Goal: Task Accomplishment & Management: Use online tool/utility

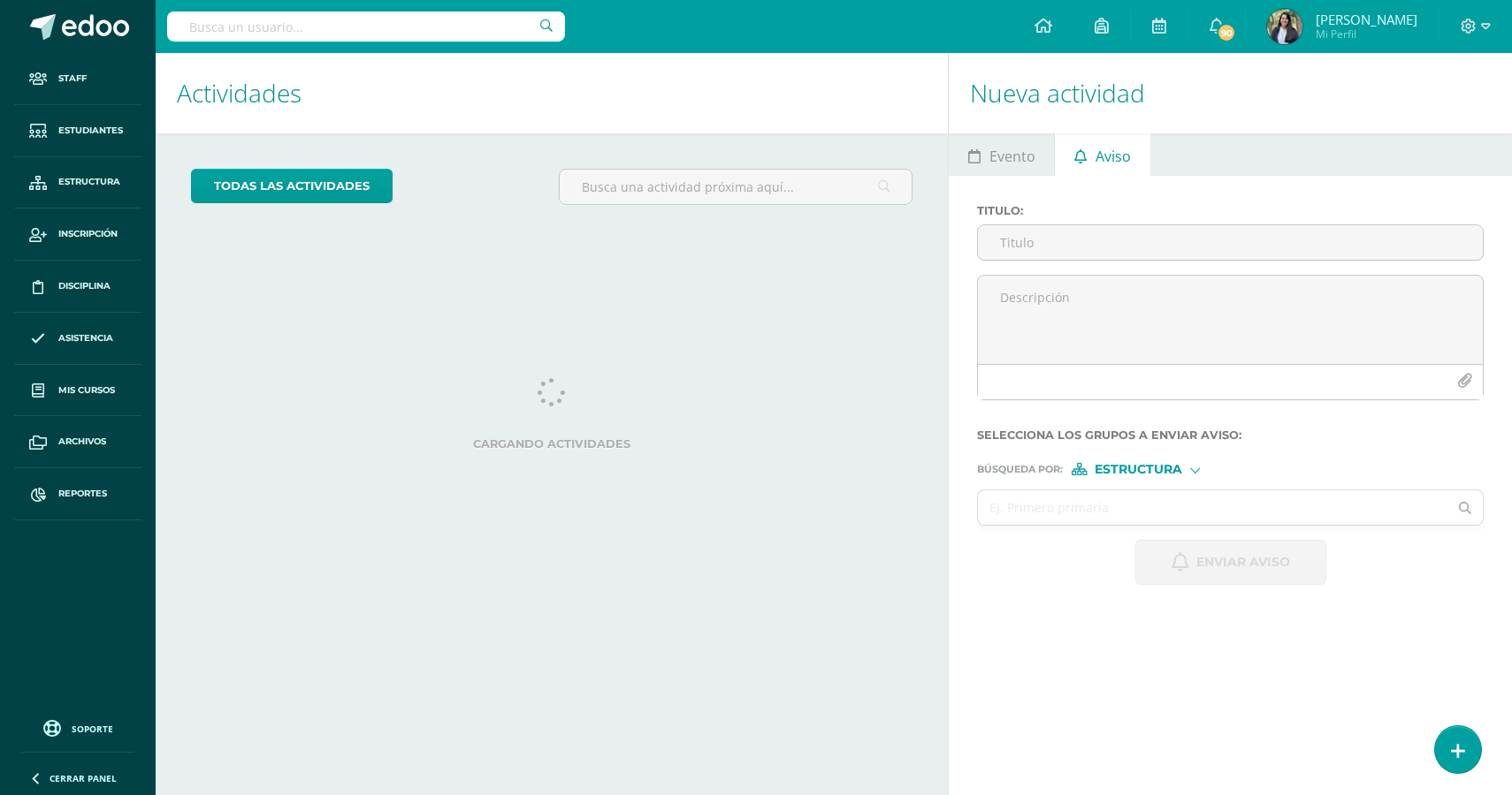
select select "English"
click at [89, 389] on span "Mis cursos" at bounding box center [87, 391] width 56 height 15
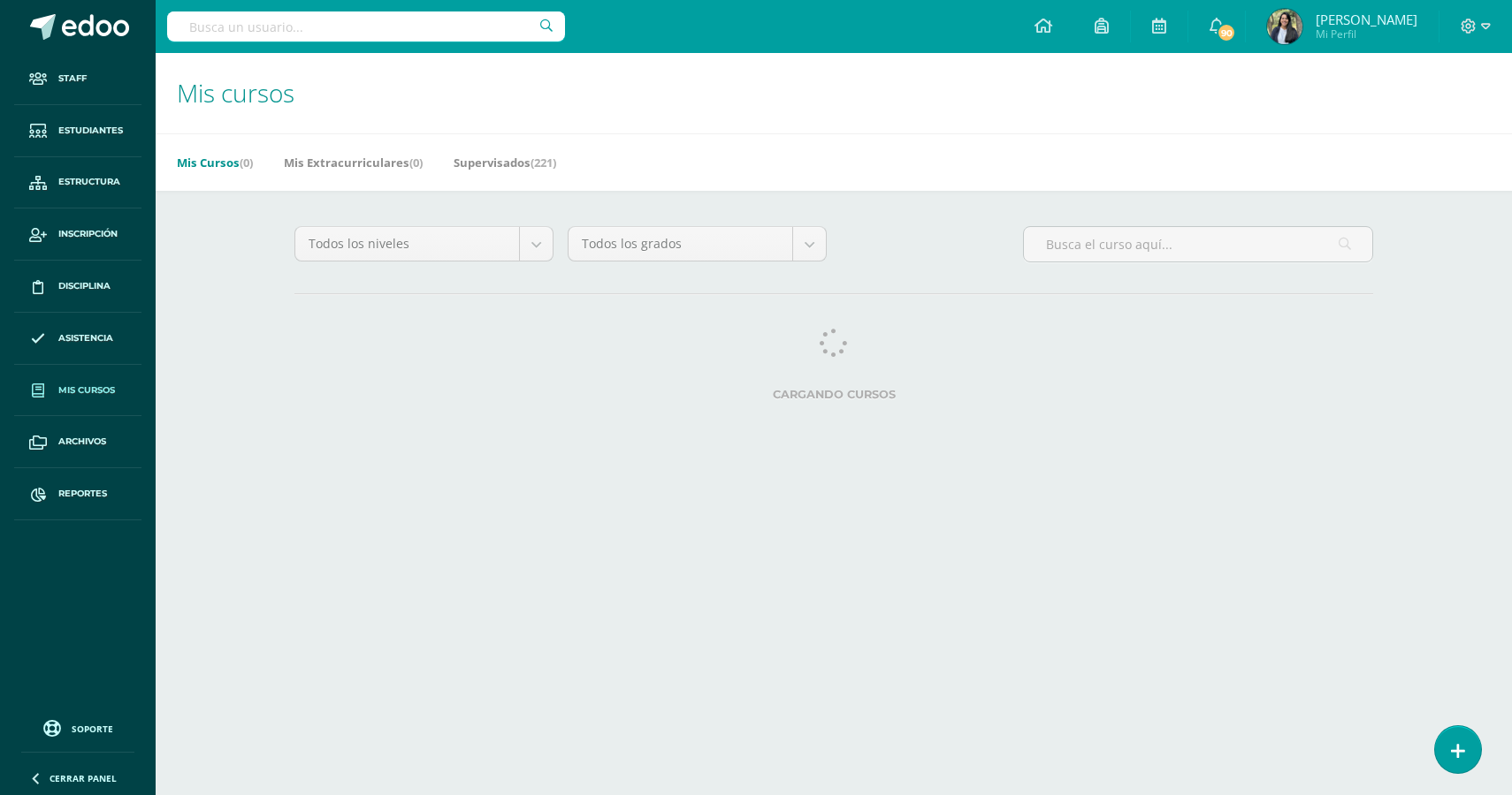
select select "English"
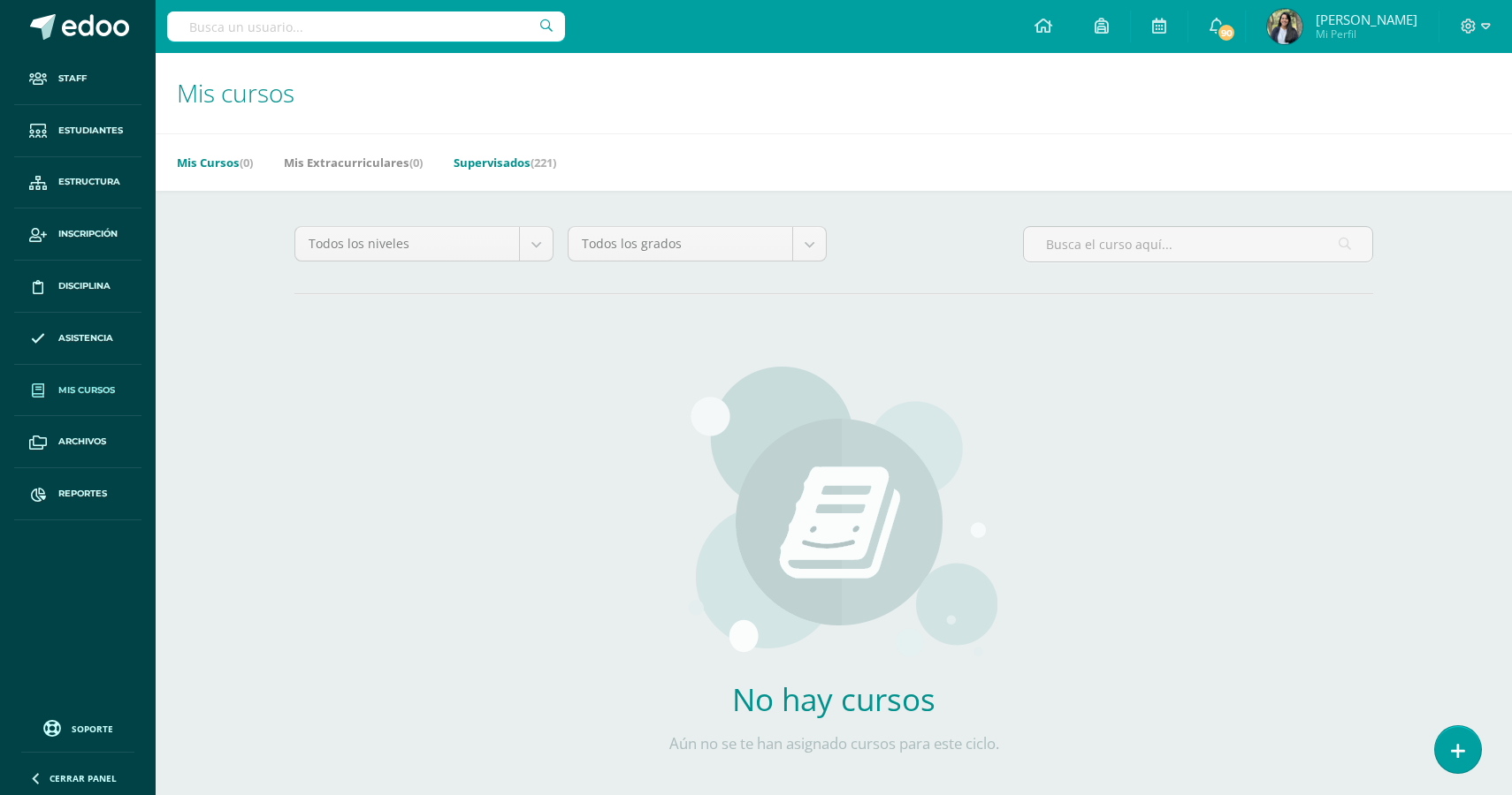
click at [510, 164] on link "Supervisados (221)" at bounding box center [505, 162] width 102 height 28
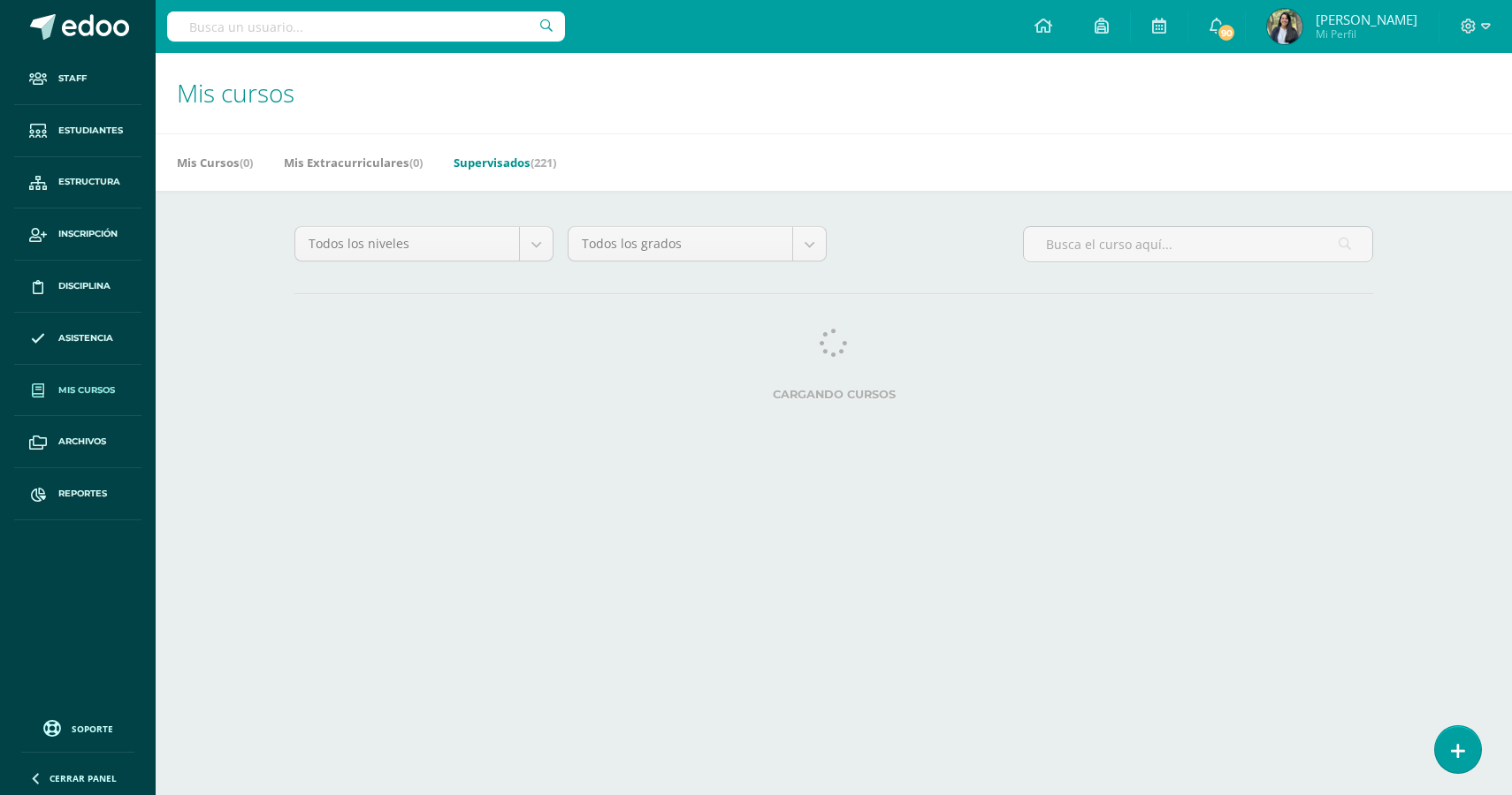
select select "English"
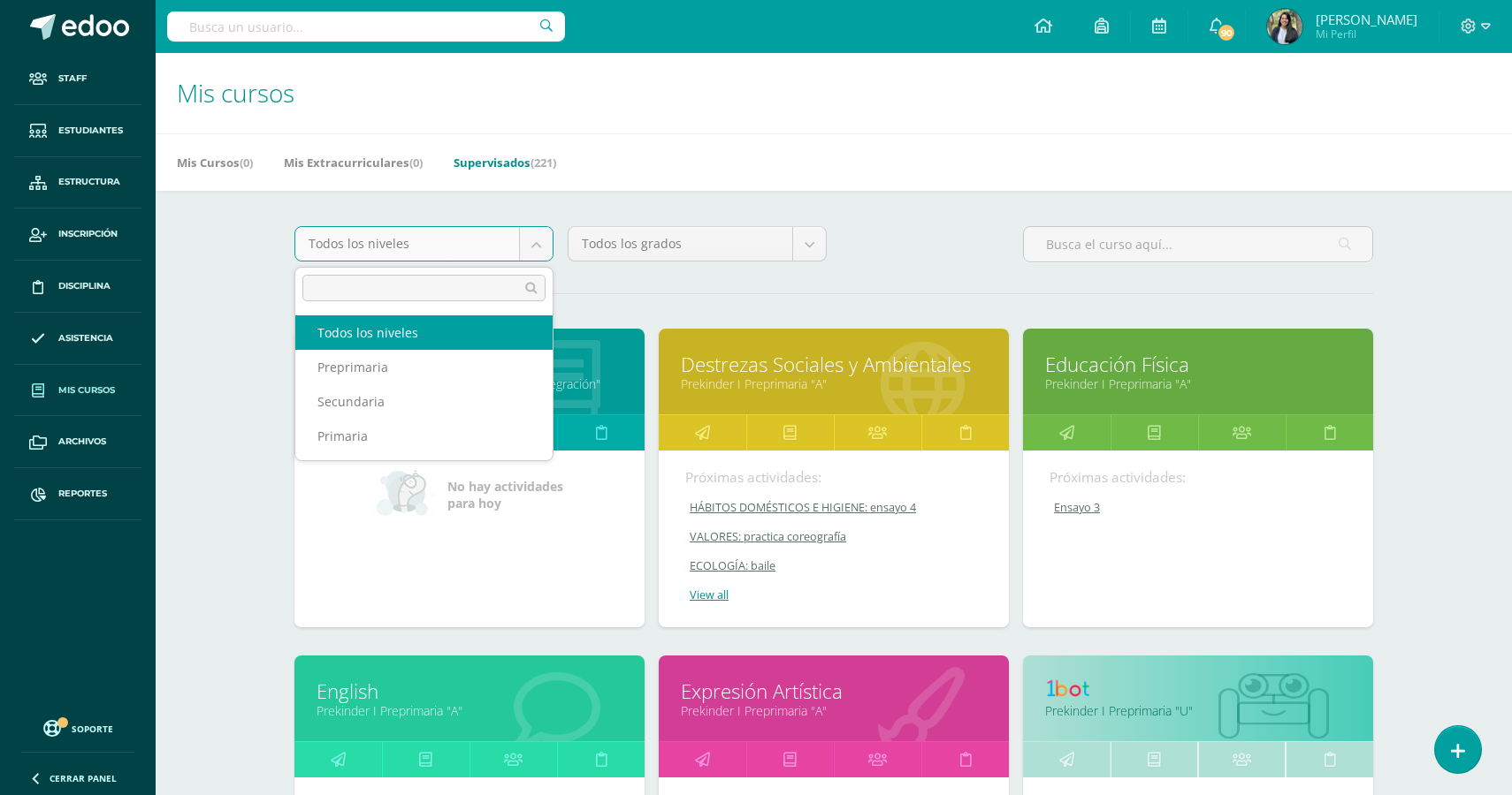
click at [499, 239] on body "Staff Estudiantes Estructura Inscripción Disciplina Asistencia Mis cursos Archi…" at bounding box center [756, 710] width 1512 height 1421
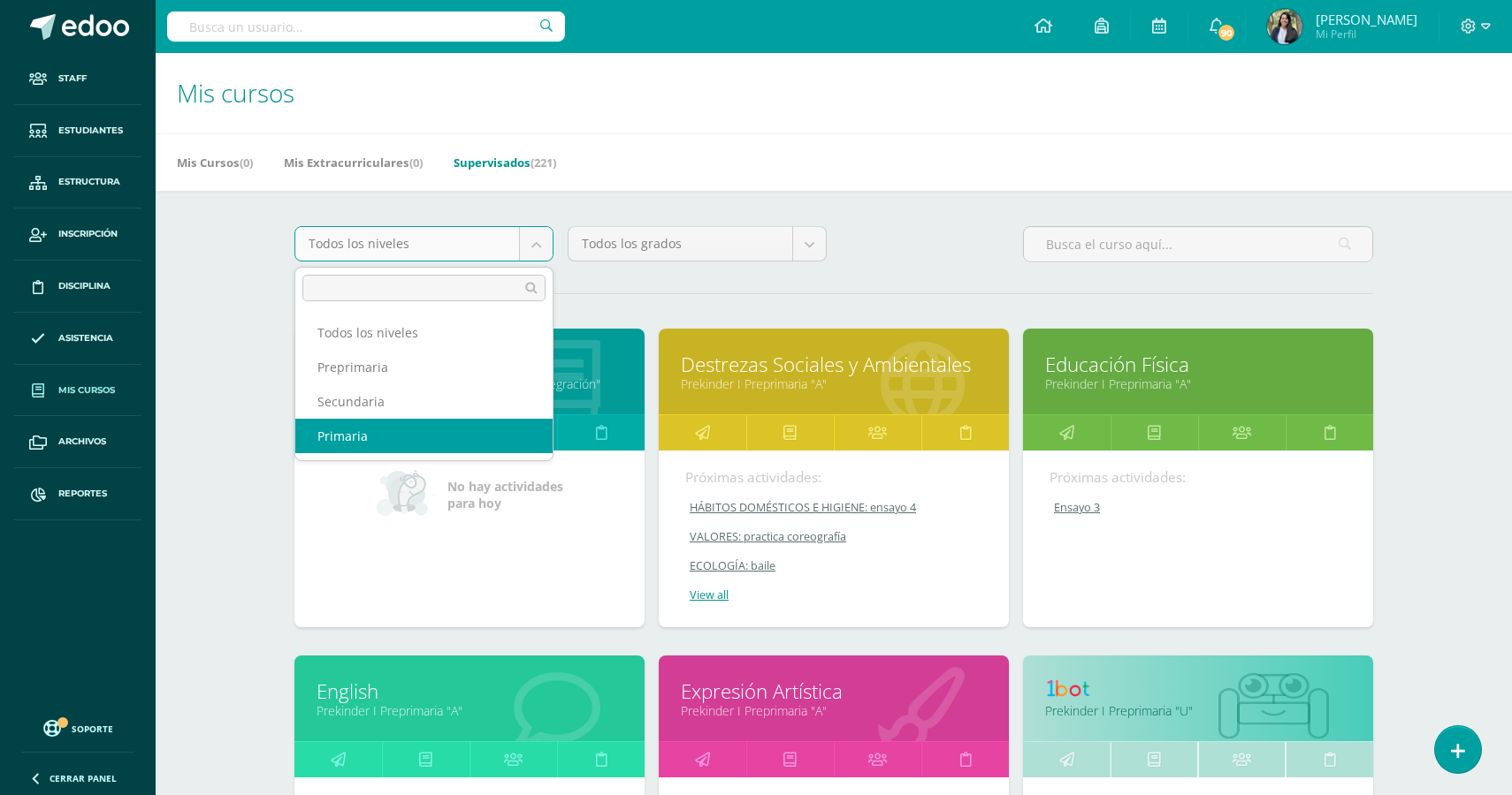
select select "4"
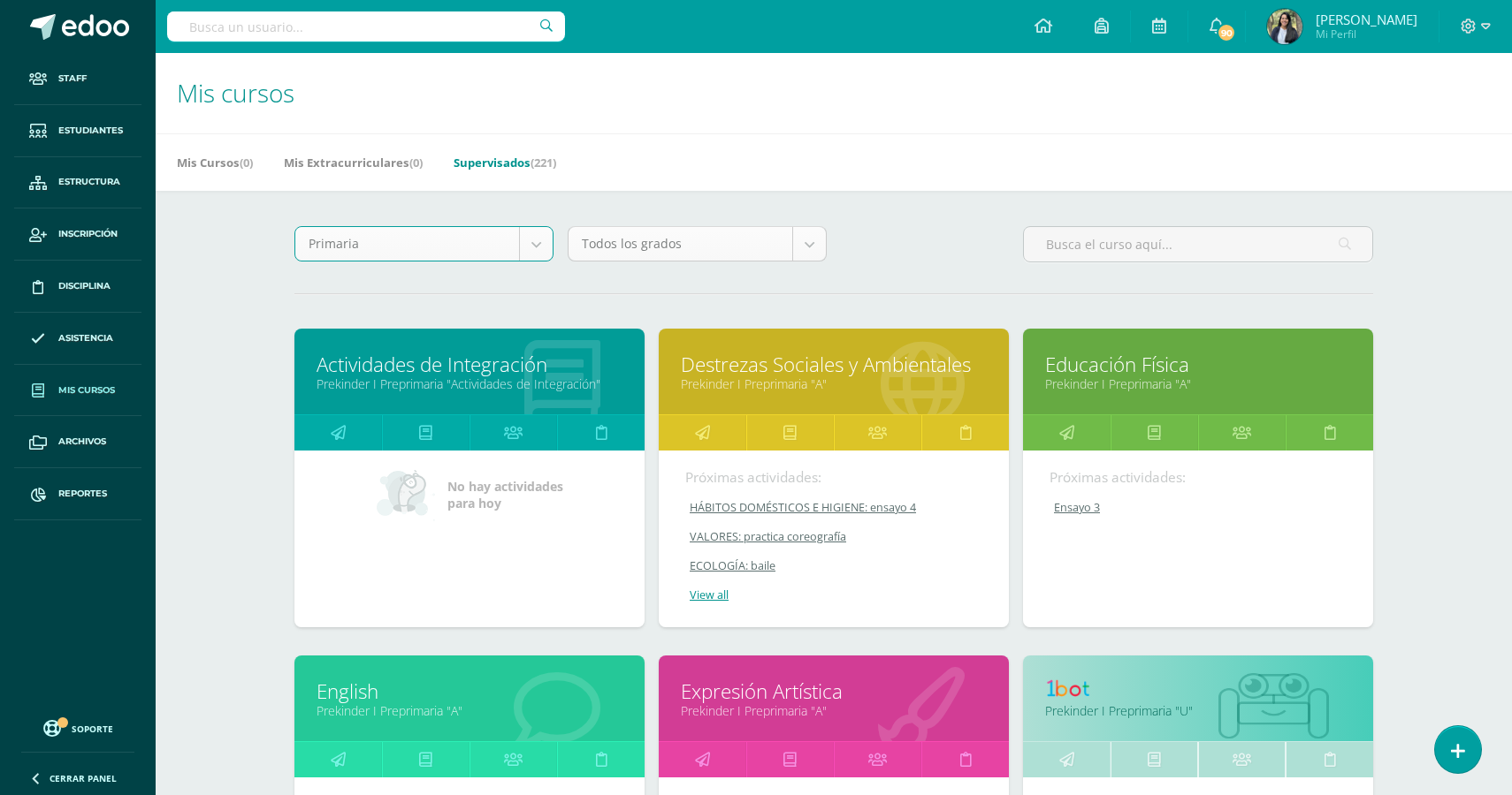
click at [758, 249] on body "Staff Estudiantes Estructura Inscripción Disciplina Asistencia Mis cursos Archi…" at bounding box center [756, 710] width 1512 height 1421
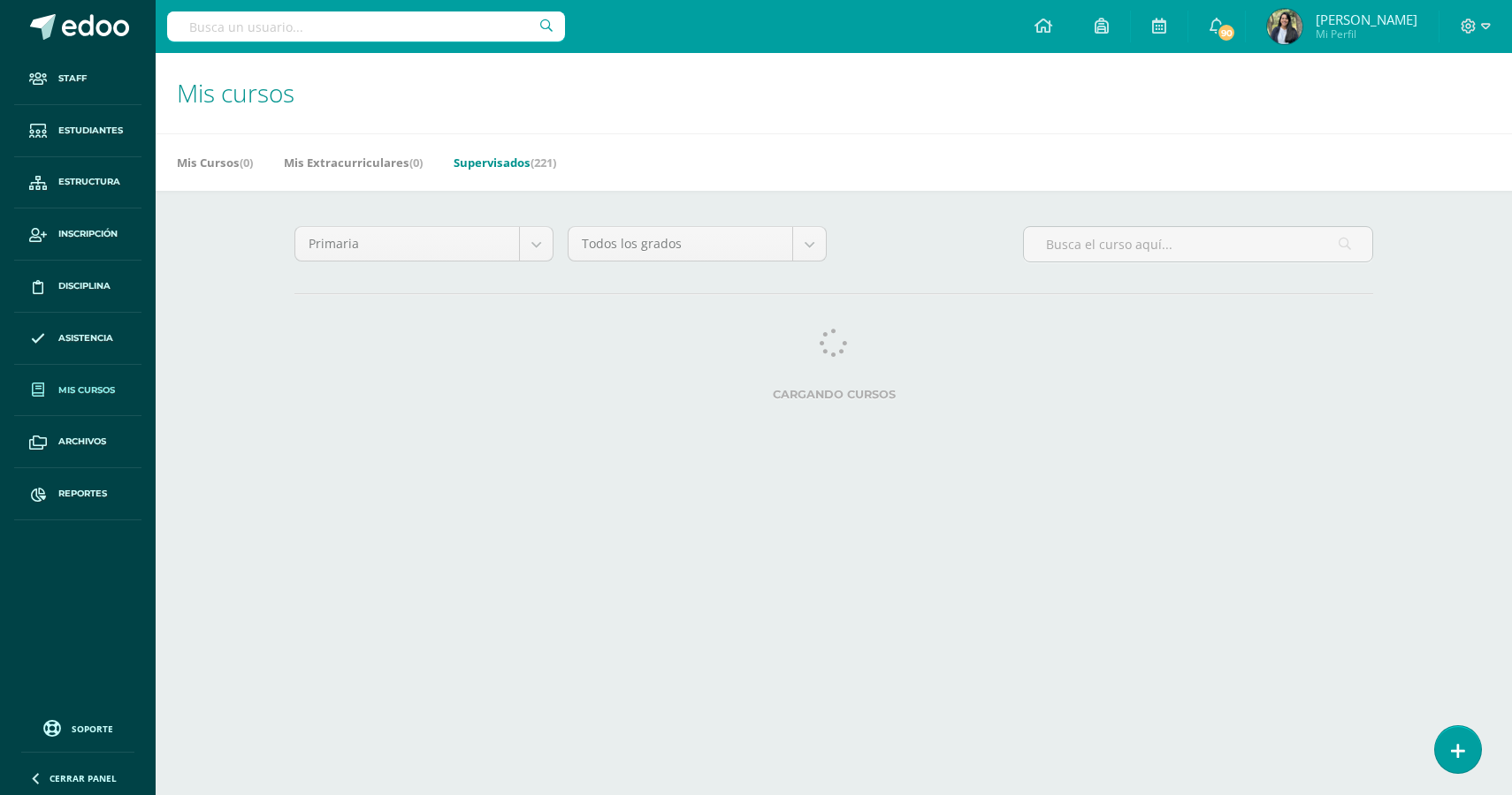
select select "English"
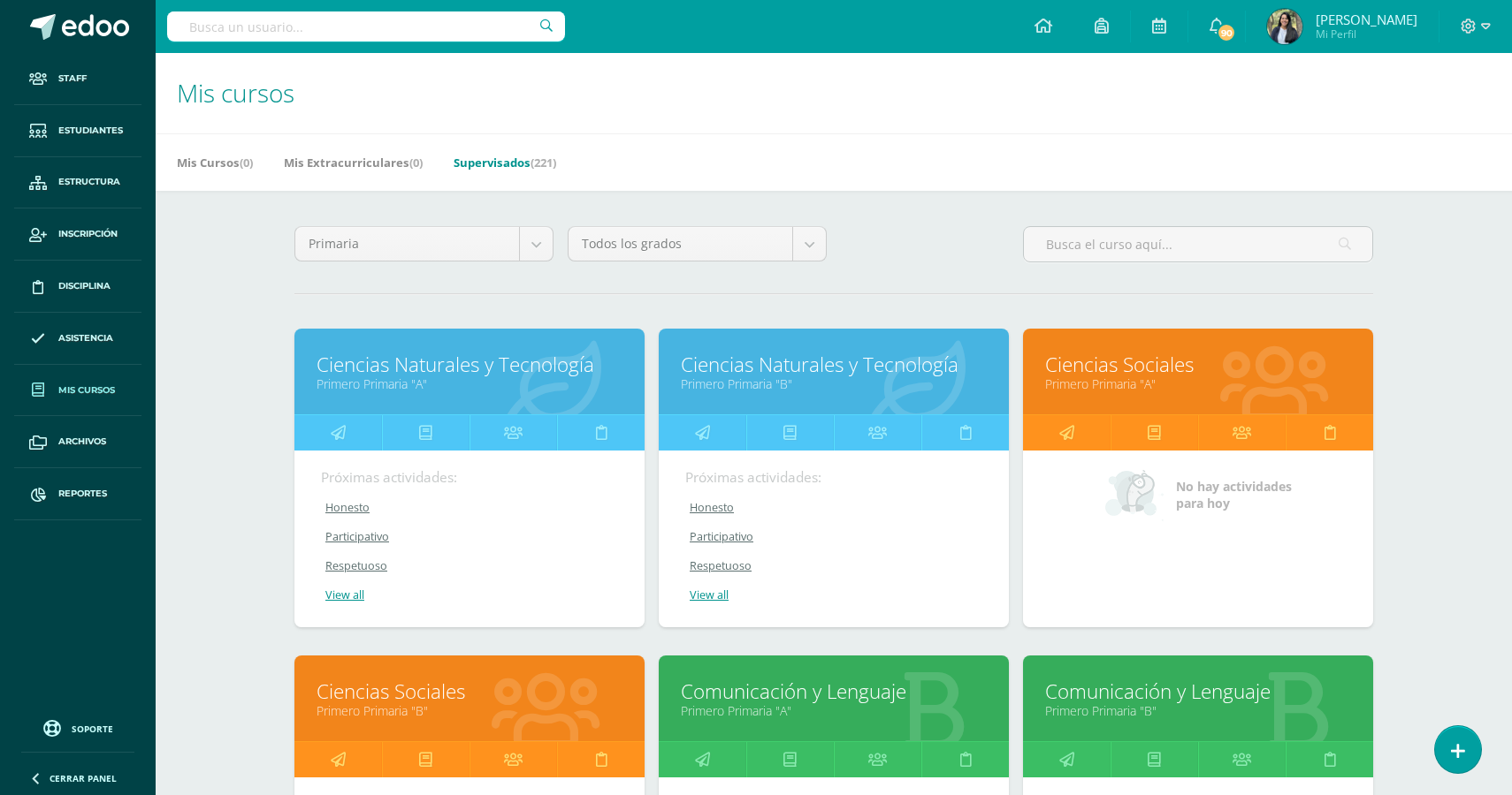
click at [827, 247] on div "Todos los grados Todos los grados Primero Segundo Tercero Cuarto Quinto Sexto" at bounding box center [697, 252] width 273 height 51
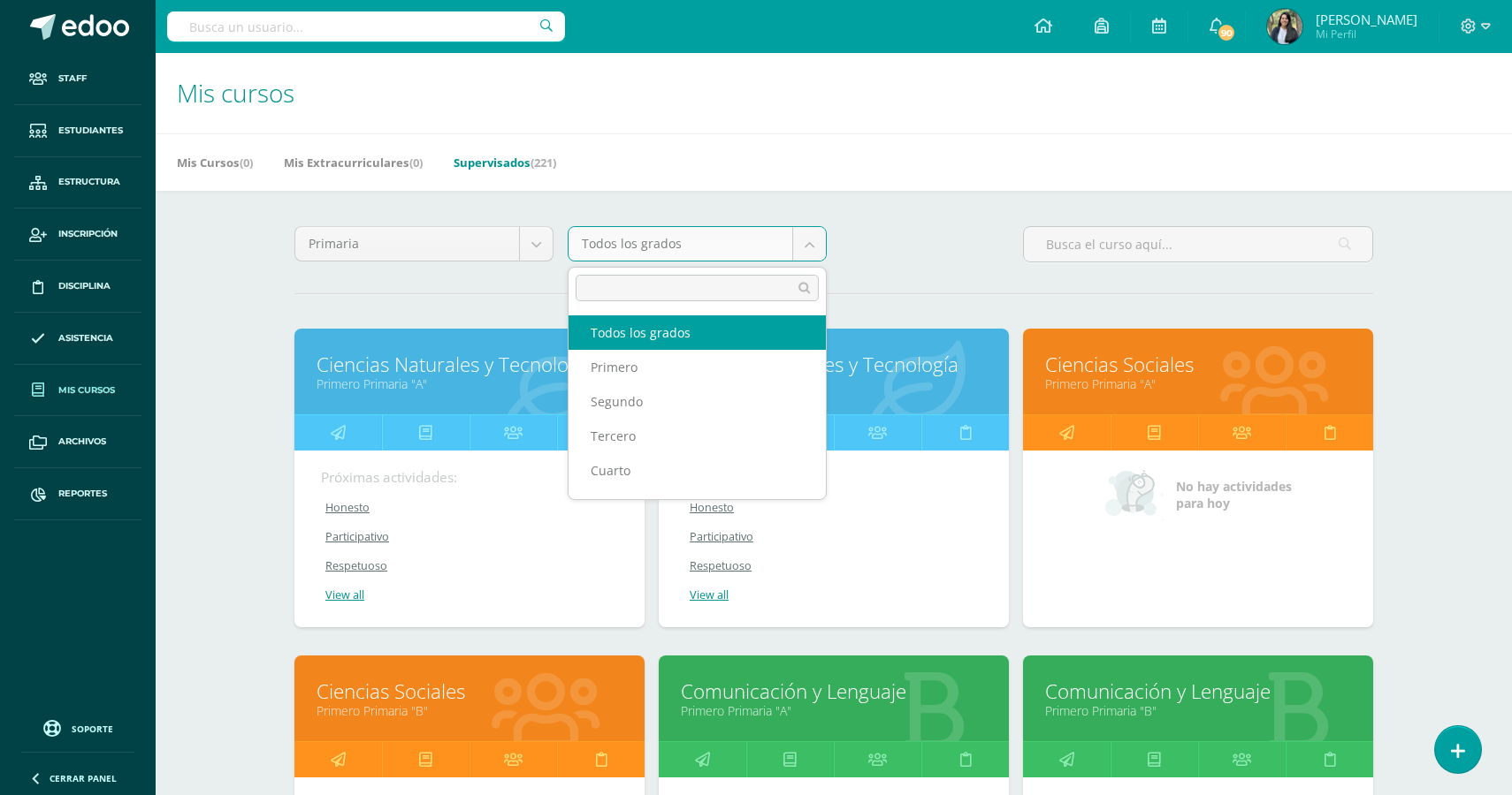
click at [799, 247] on body "Staff Estudiantes Estructura Inscripción Disciplina Asistencia Mis cursos Archi…" at bounding box center [756, 710] width 1512 height 1421
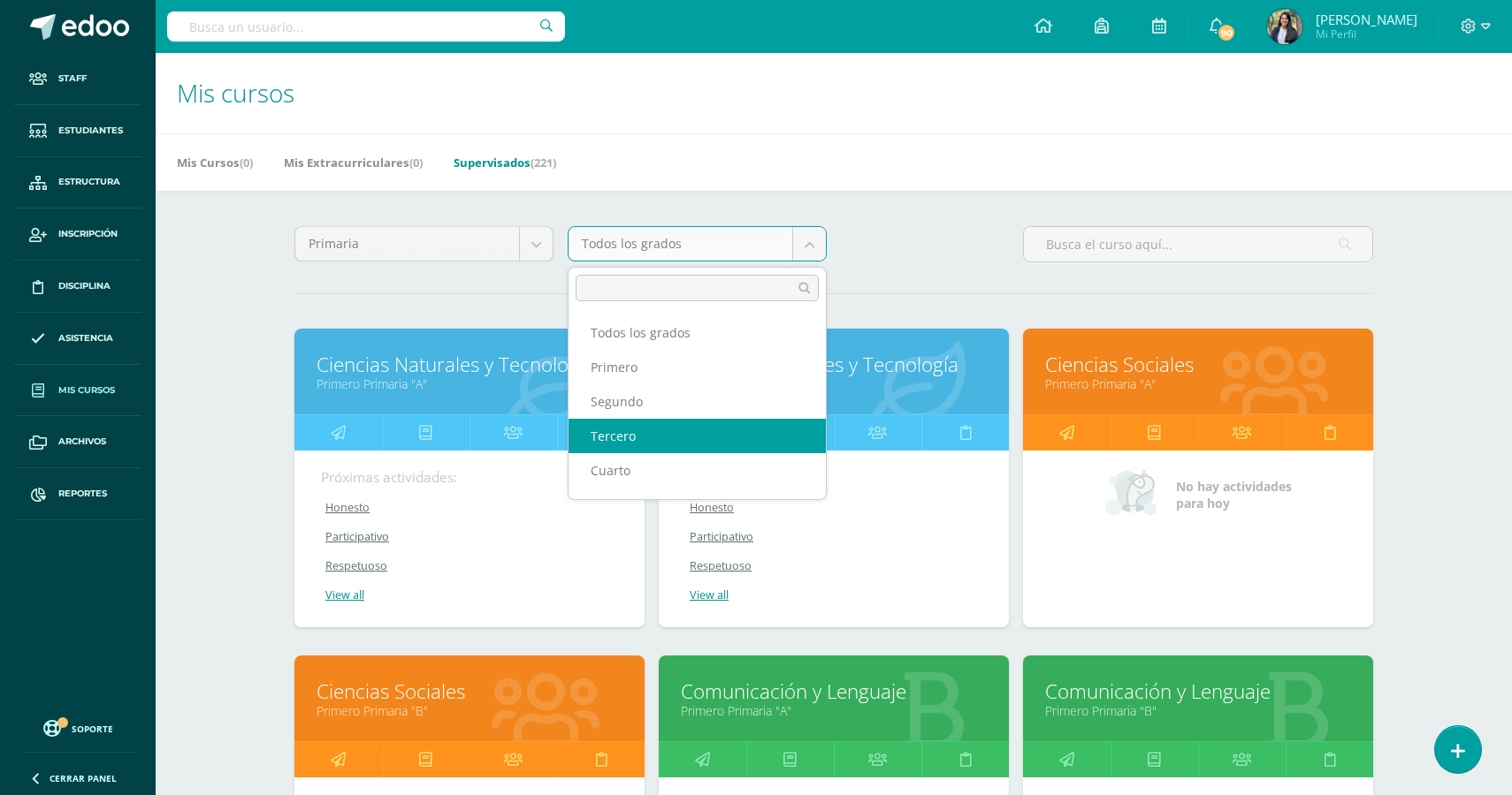
select select "9"
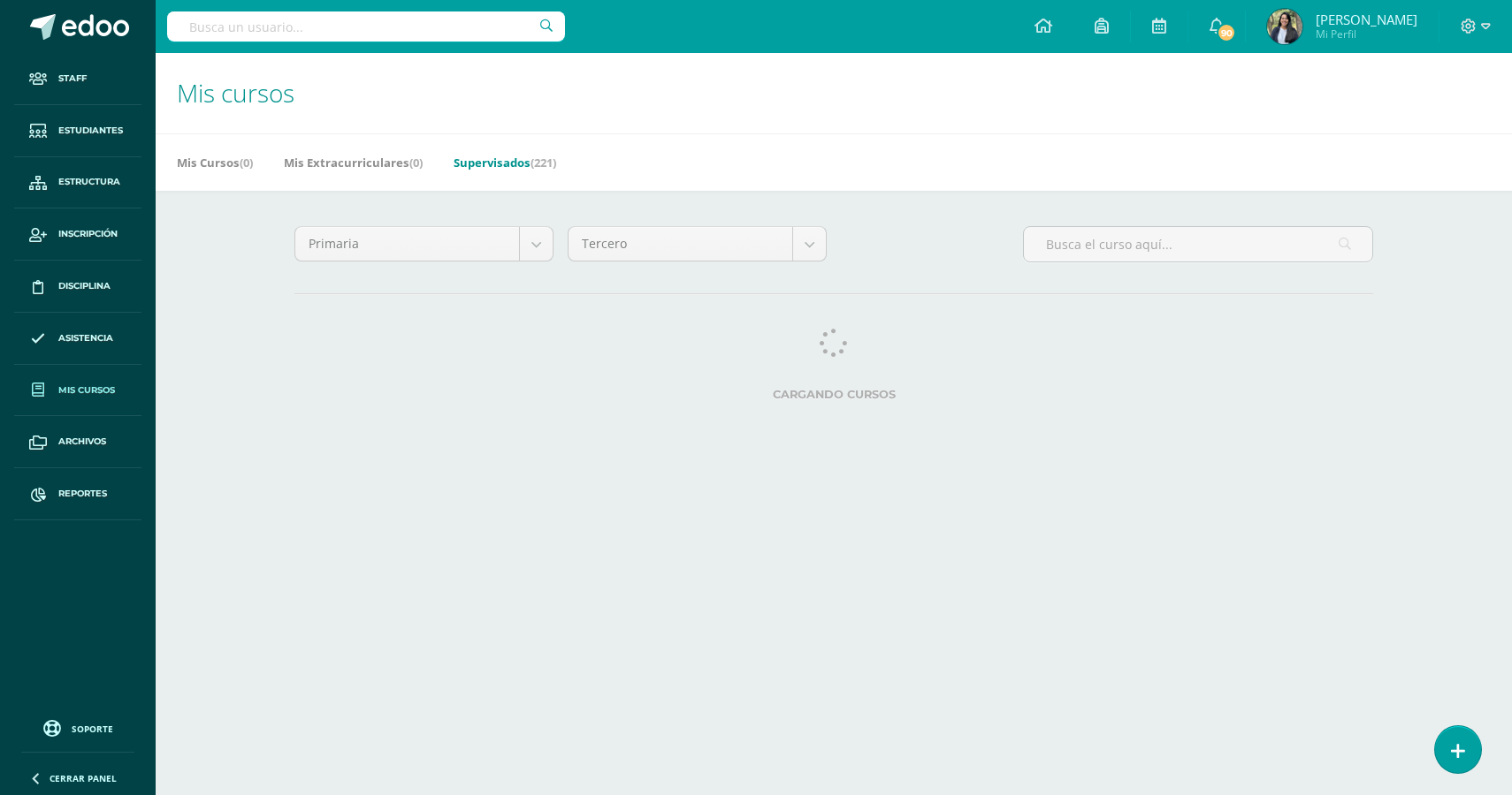
select select "English"
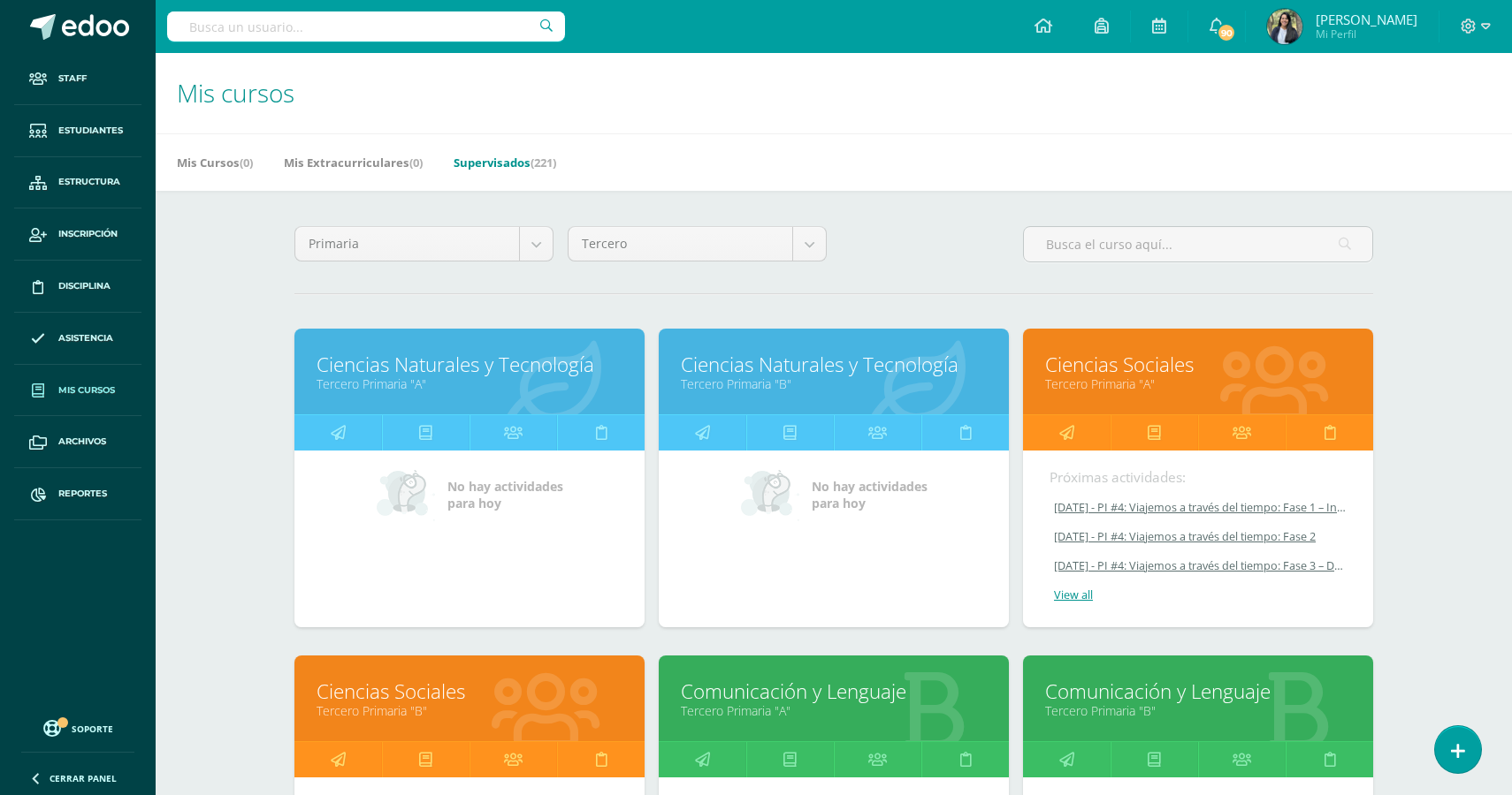
click at [749, 384] on link "Tercero Primaria "B"" at bounding box center [833, 383] width 306 height 17
click at [493, 370] on link "Ciencias Naturales y Tecnología" at bounding box center [470, 364] width 306 height 27
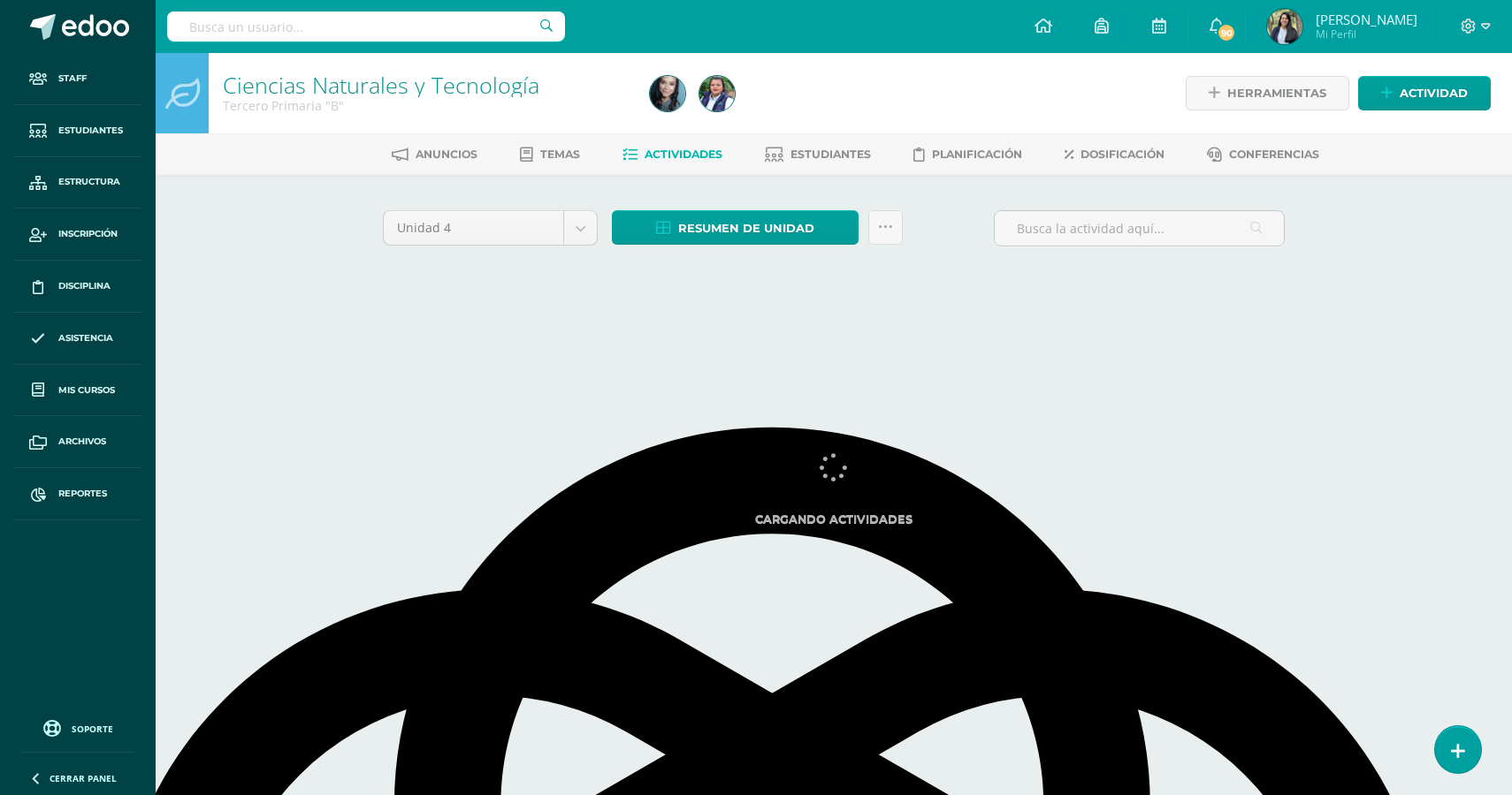
select select "English"
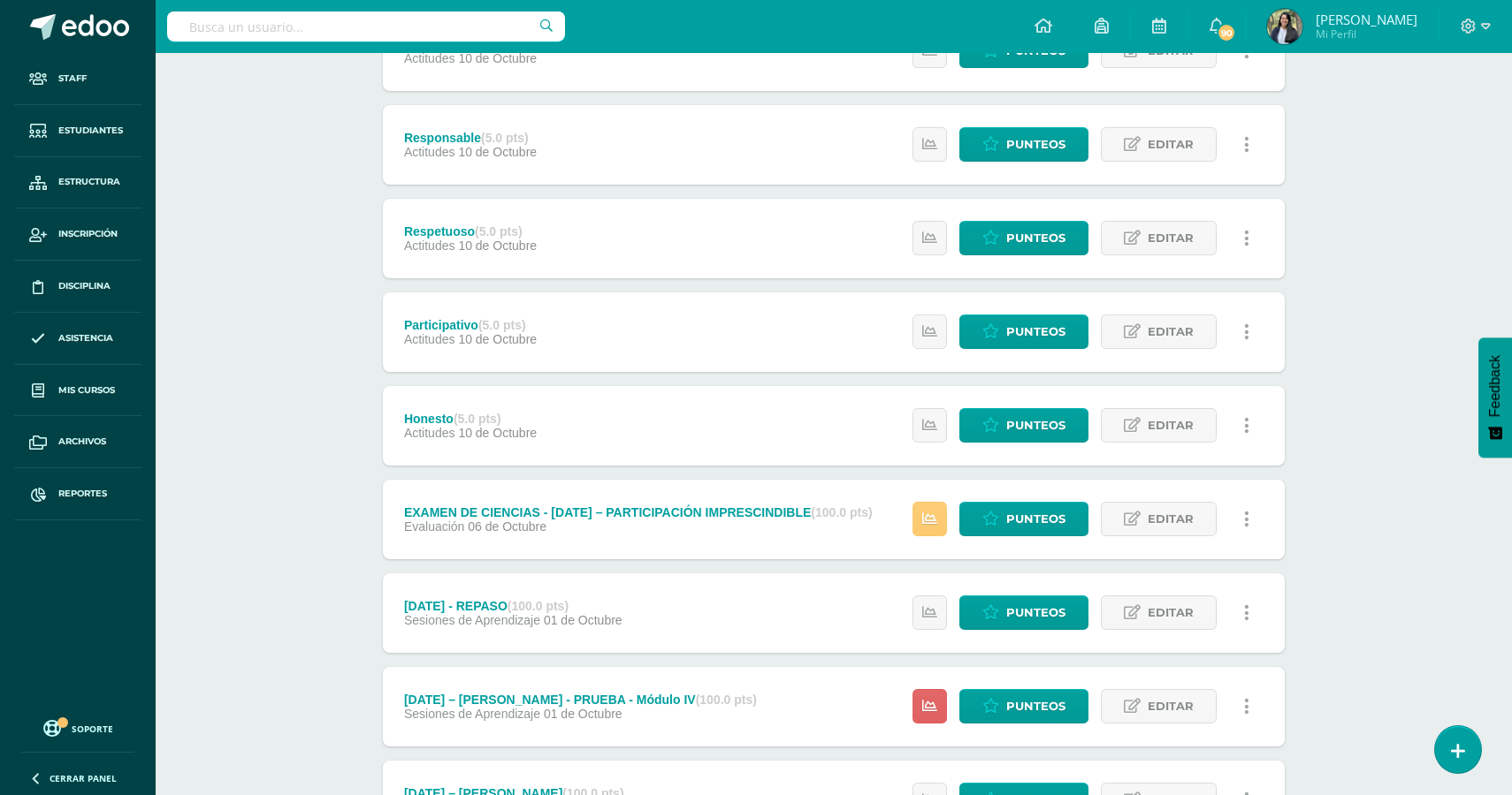
scroll to position [848, 0]
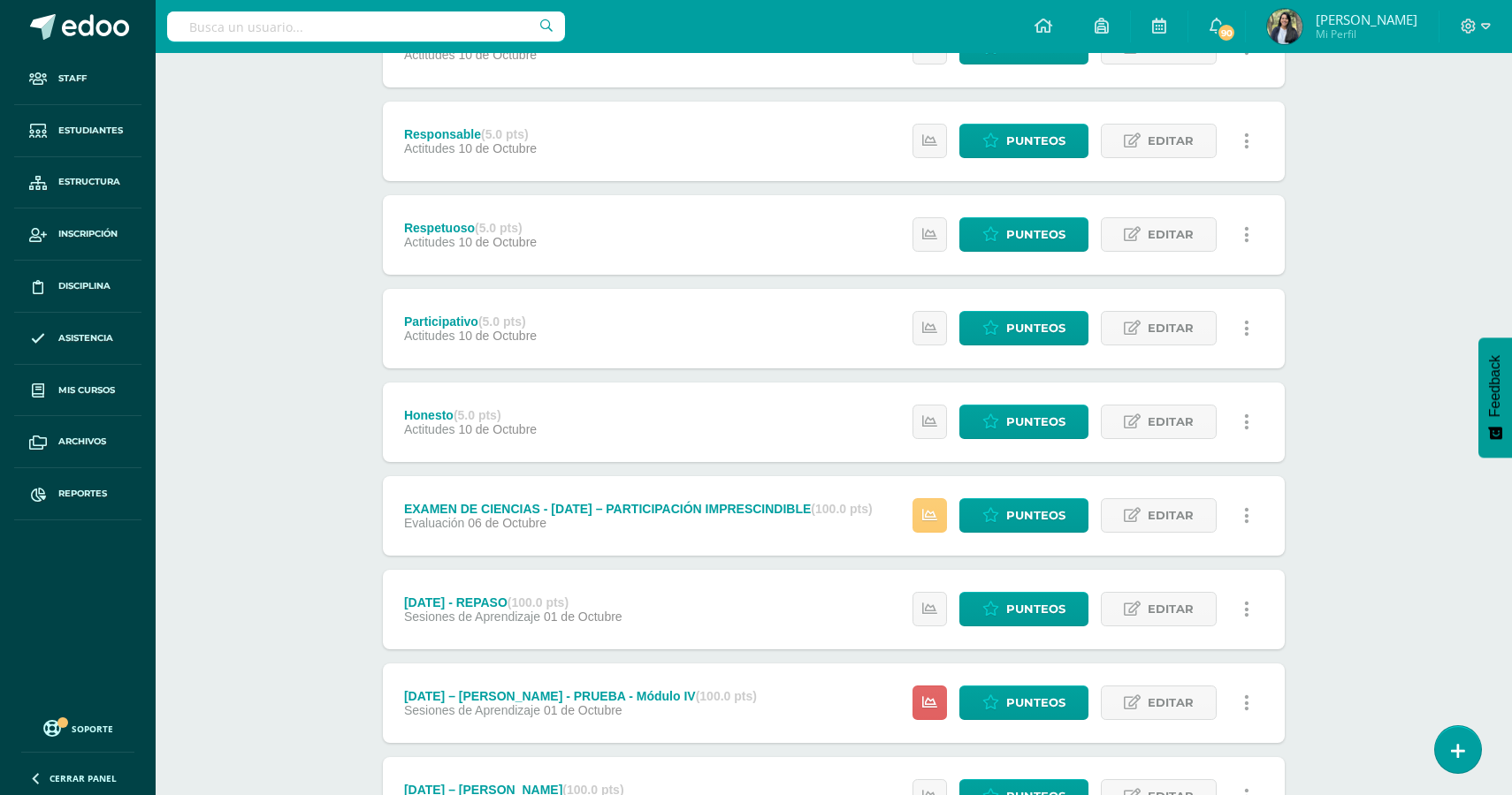
click at [668, 511] on div "EXAMEN DE CIENCIAS - MAÑANA – PARTICIPACIÓN IMPRESCINDIBLE (100.0 pts)" at bounding box center [639, 509] width 469 height 15
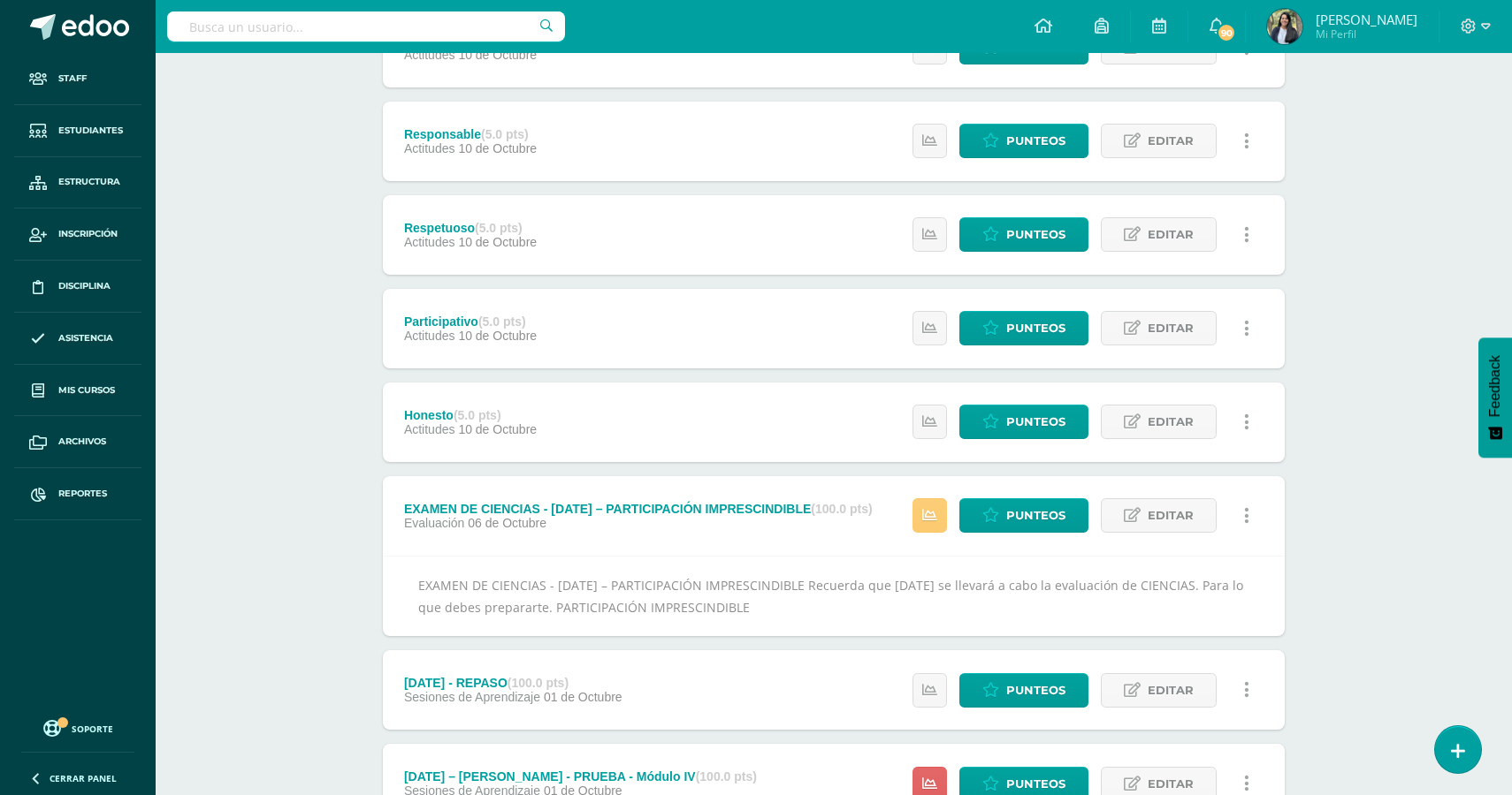
click at [782, 509] on div "EXAMEN DE CIENCIAS - MAÑANA – PARTICIPACIÓN IMPRESCINDIBLE (100.0 pts)" at bounding box center [639, 509] width 469 height 15
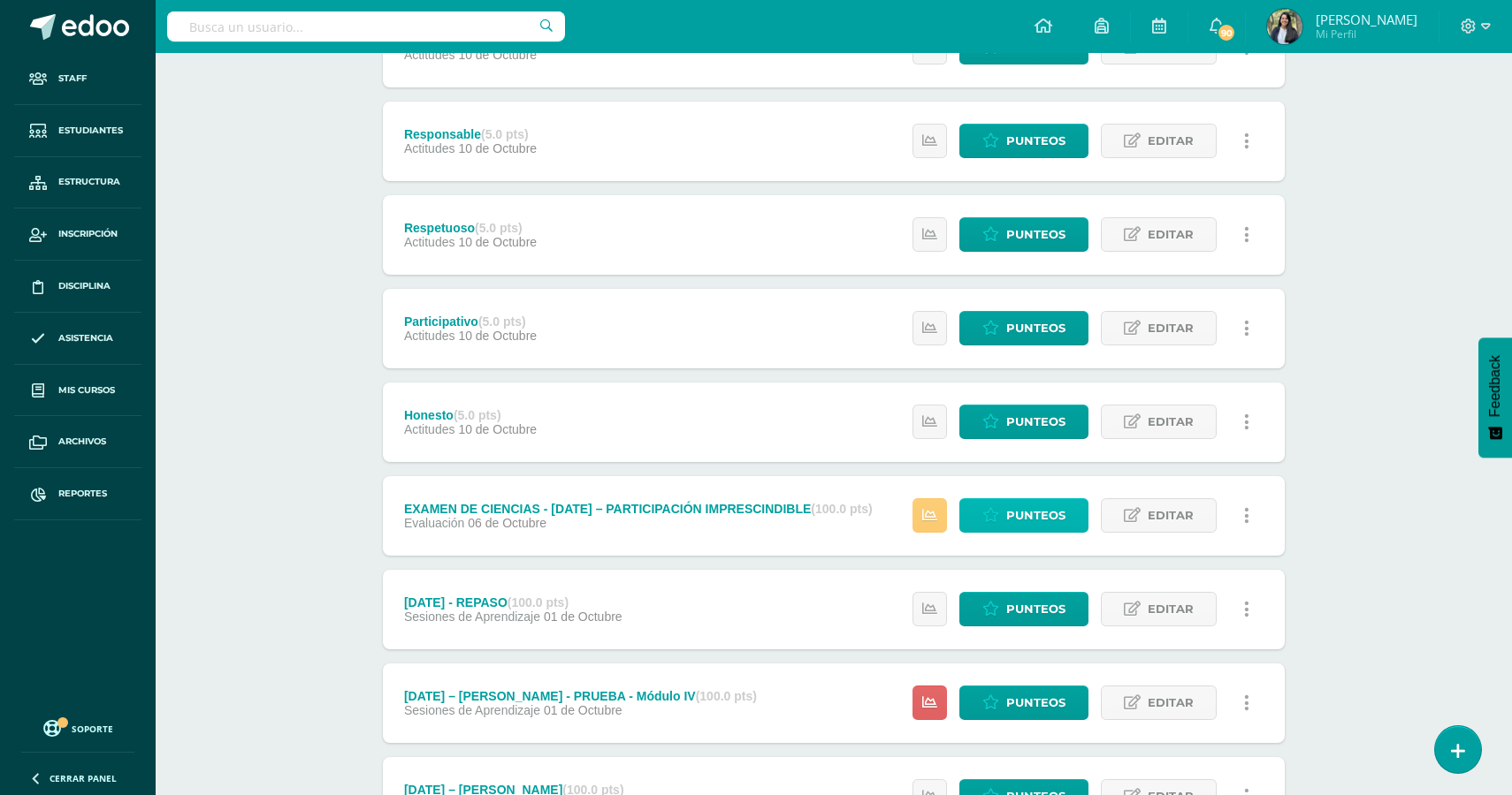
click at [1008, 512] on span "Punteos" at bounding box center [1036, 516] width 59 height 33
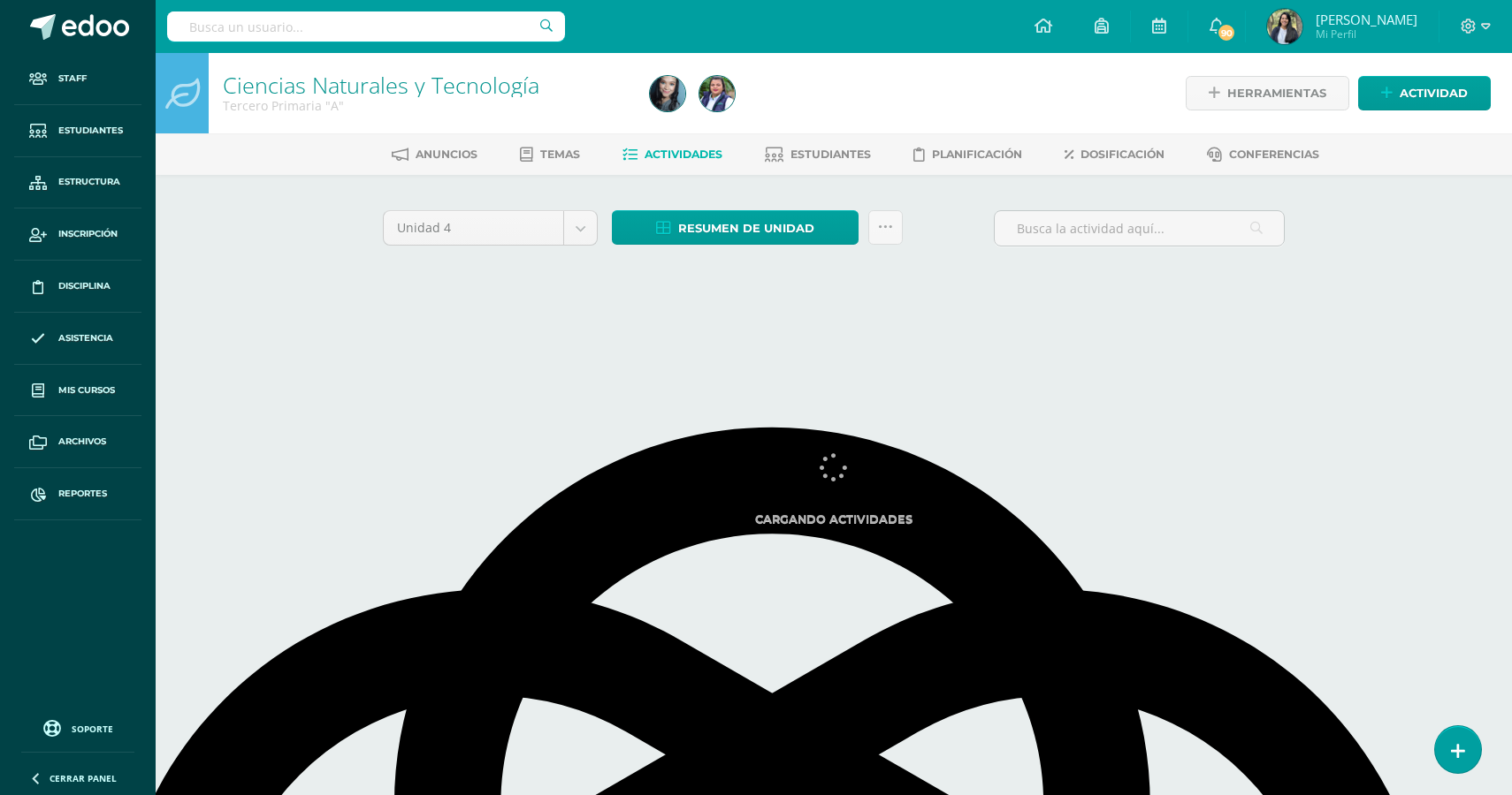
select select "English"
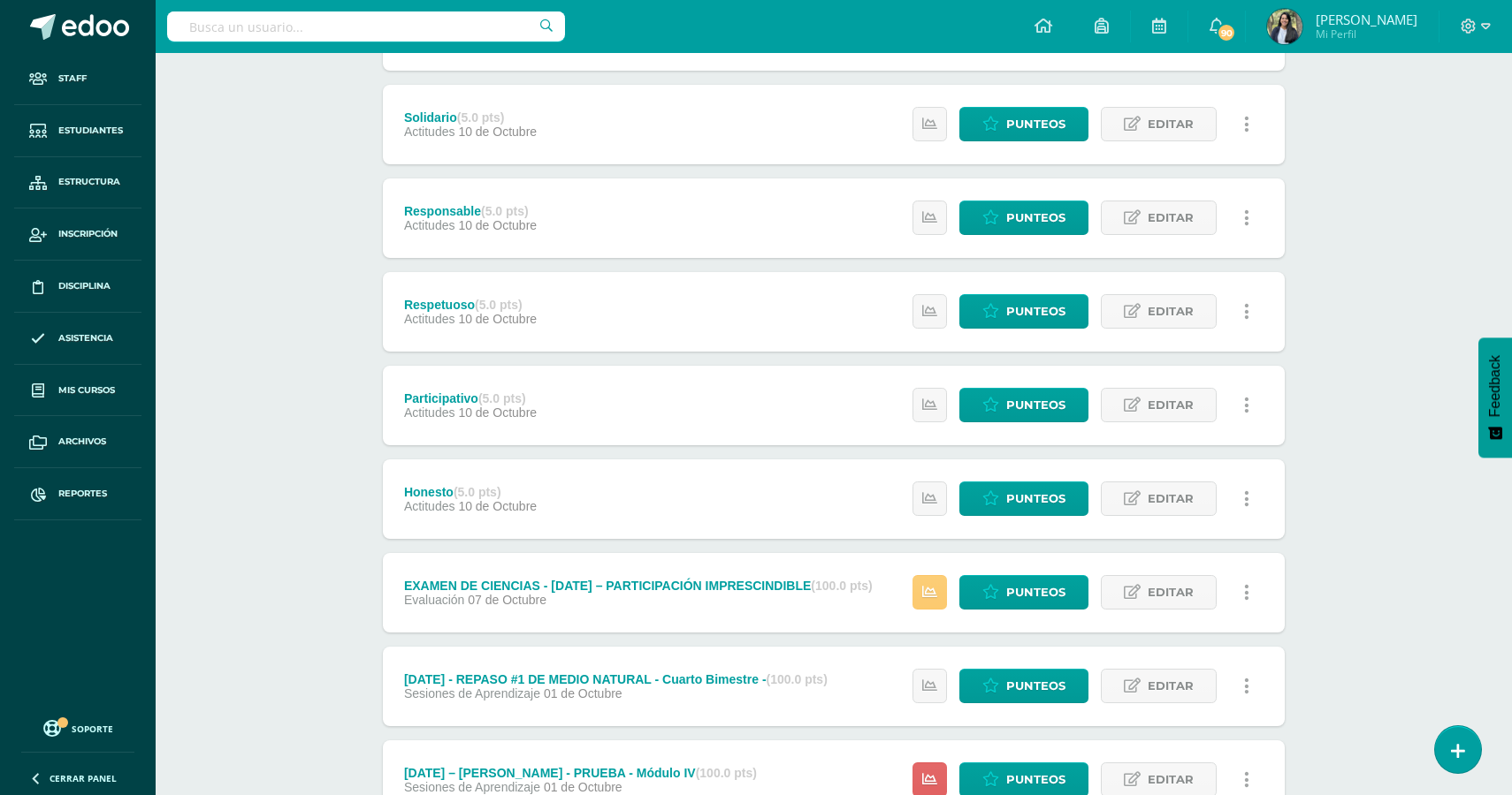
scroll to position [798, 0]
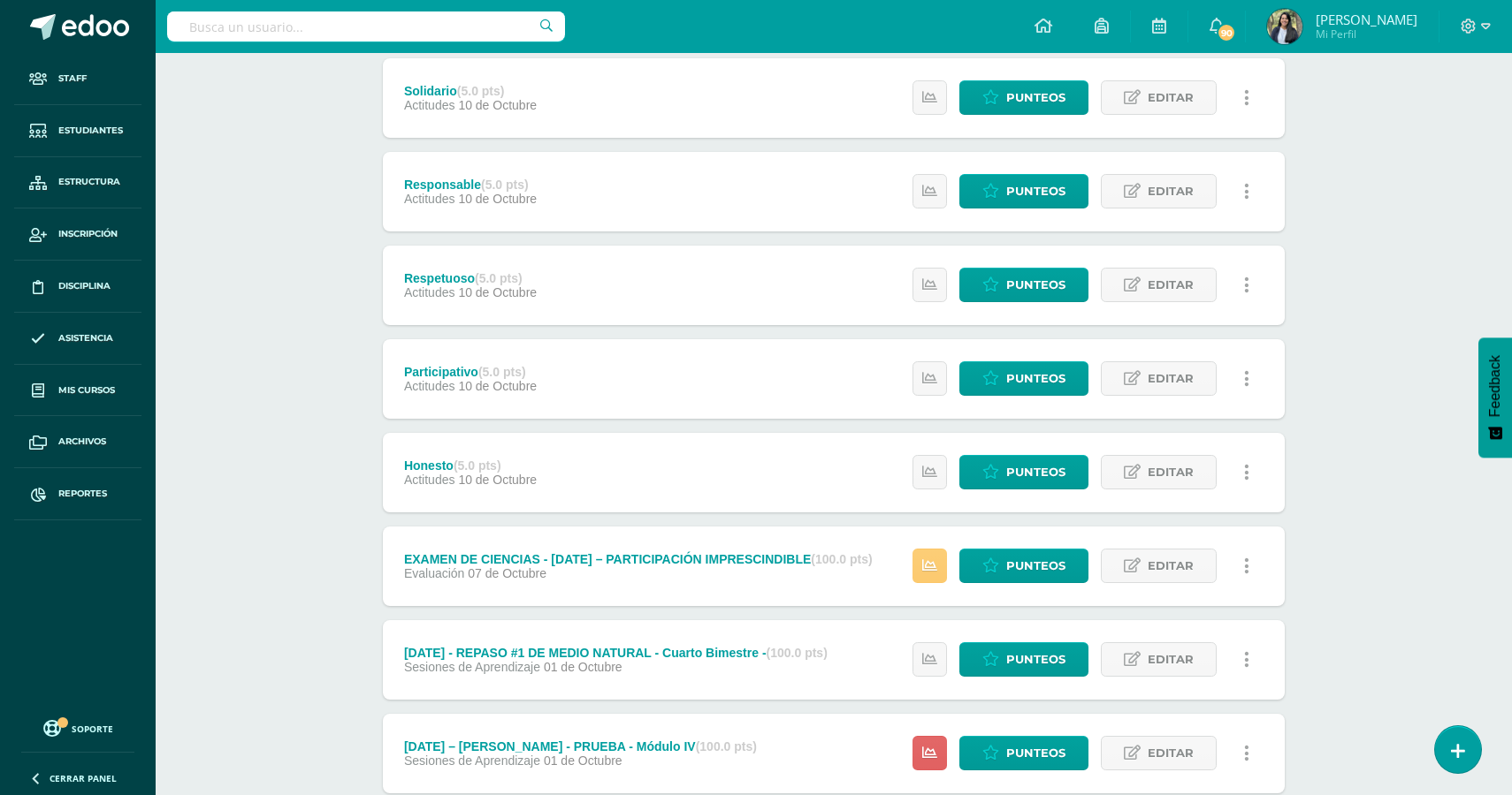
click at [1043, 586] on div "Estatus de Actividad: 0 Estudiantes sin calificar 1 Estudiantes con cero Media …" at bounding box center [1085, 567] width 399 height 80
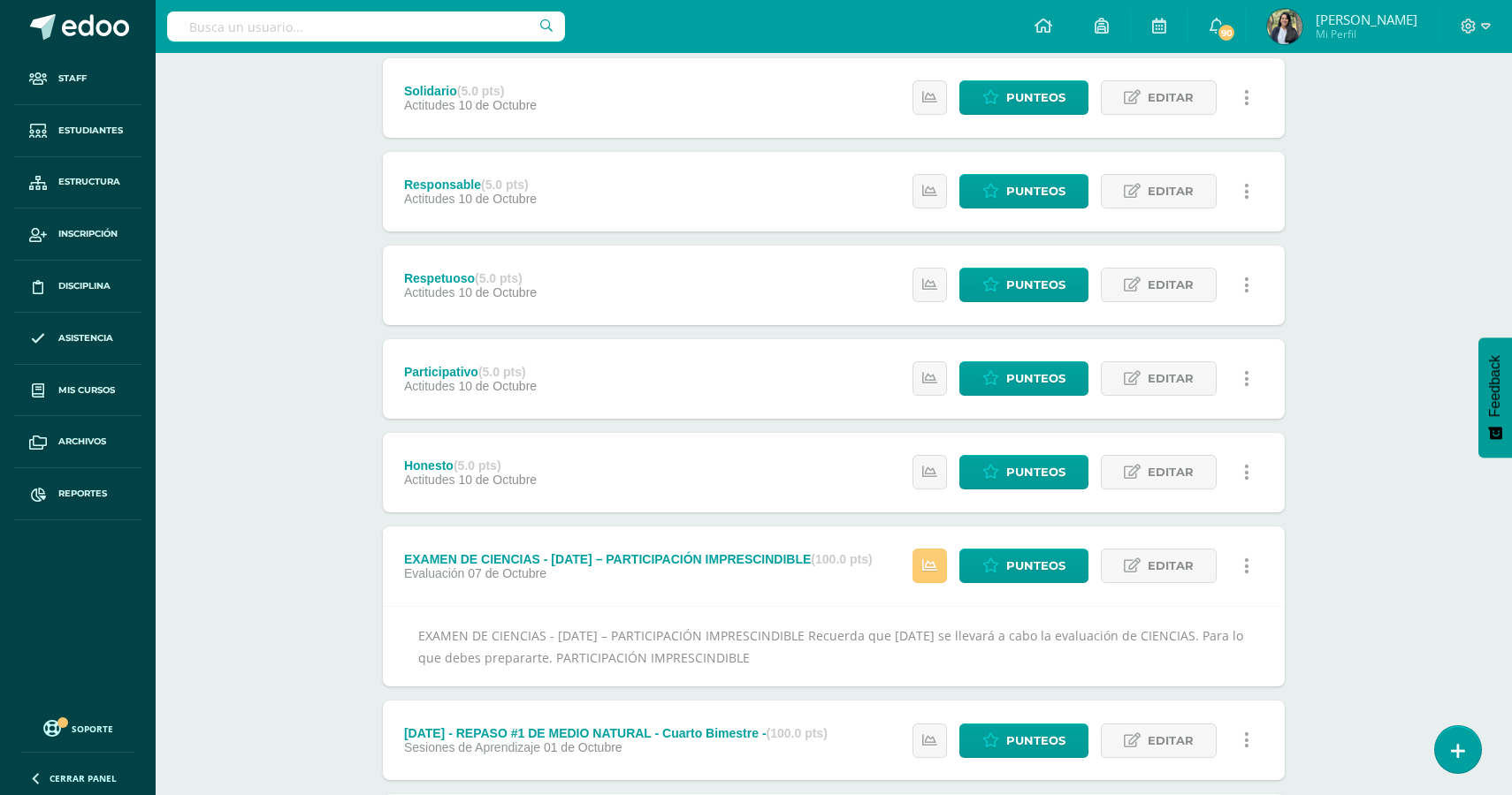
click at [729, 558] on div "EXAMEN DE CIENCIAS - MAÑANA – PARTICIPACIÓN IMPRESCINDIBLE (100.0 pts)" at bounding box center [639, 559] width 469 height 15
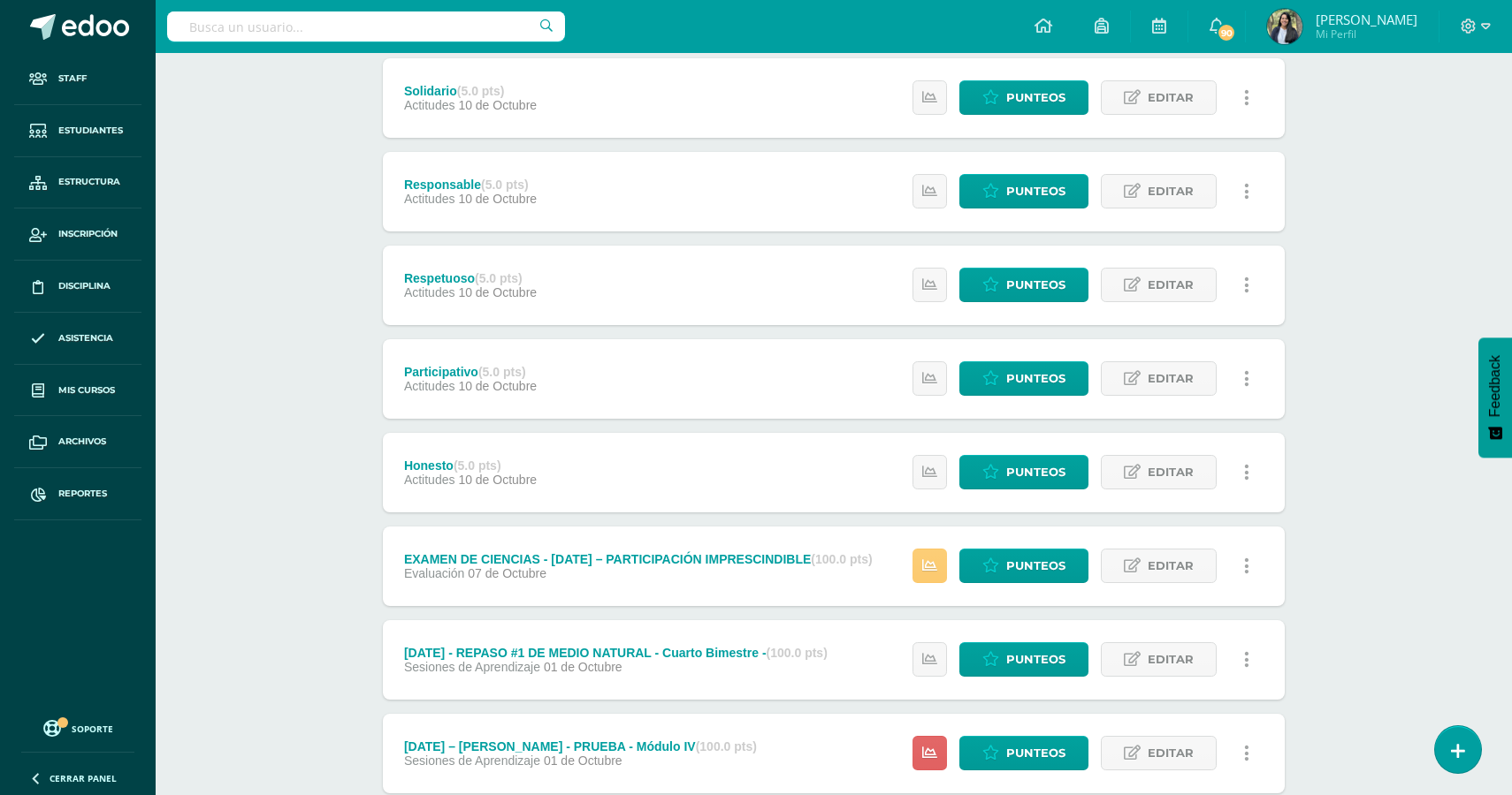
click at [670, 561] on div "EXAMEN DE CIENCIAS - MAÑANA – PARTICIPACIÓN IMPRESCINDIBLE (100.0 pts)" at bounding box center [639, 559] width 469 height 15
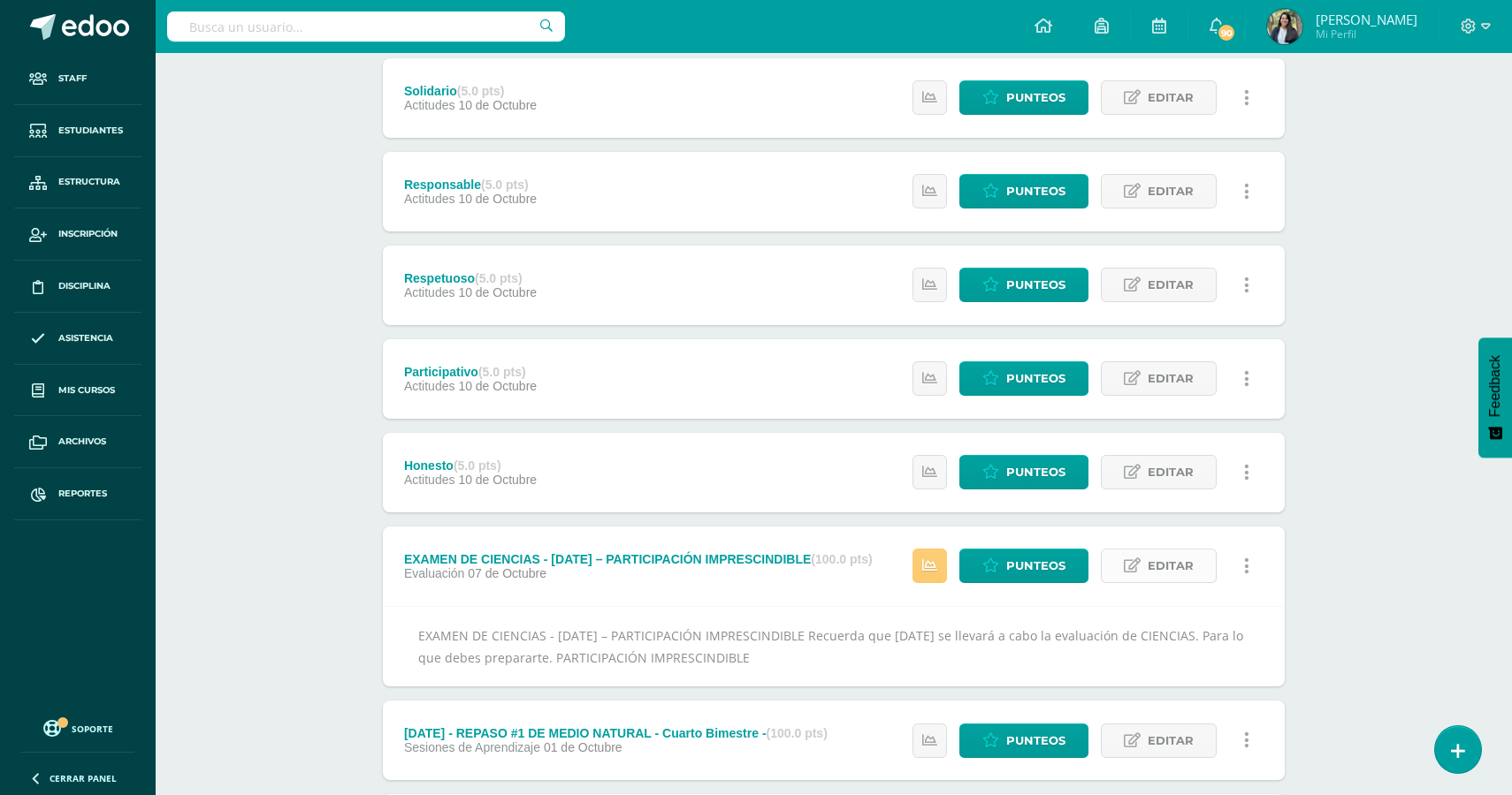
click at [1178, 570] on span "Editar" at bounding box center [1170, 567] width 46 height 33
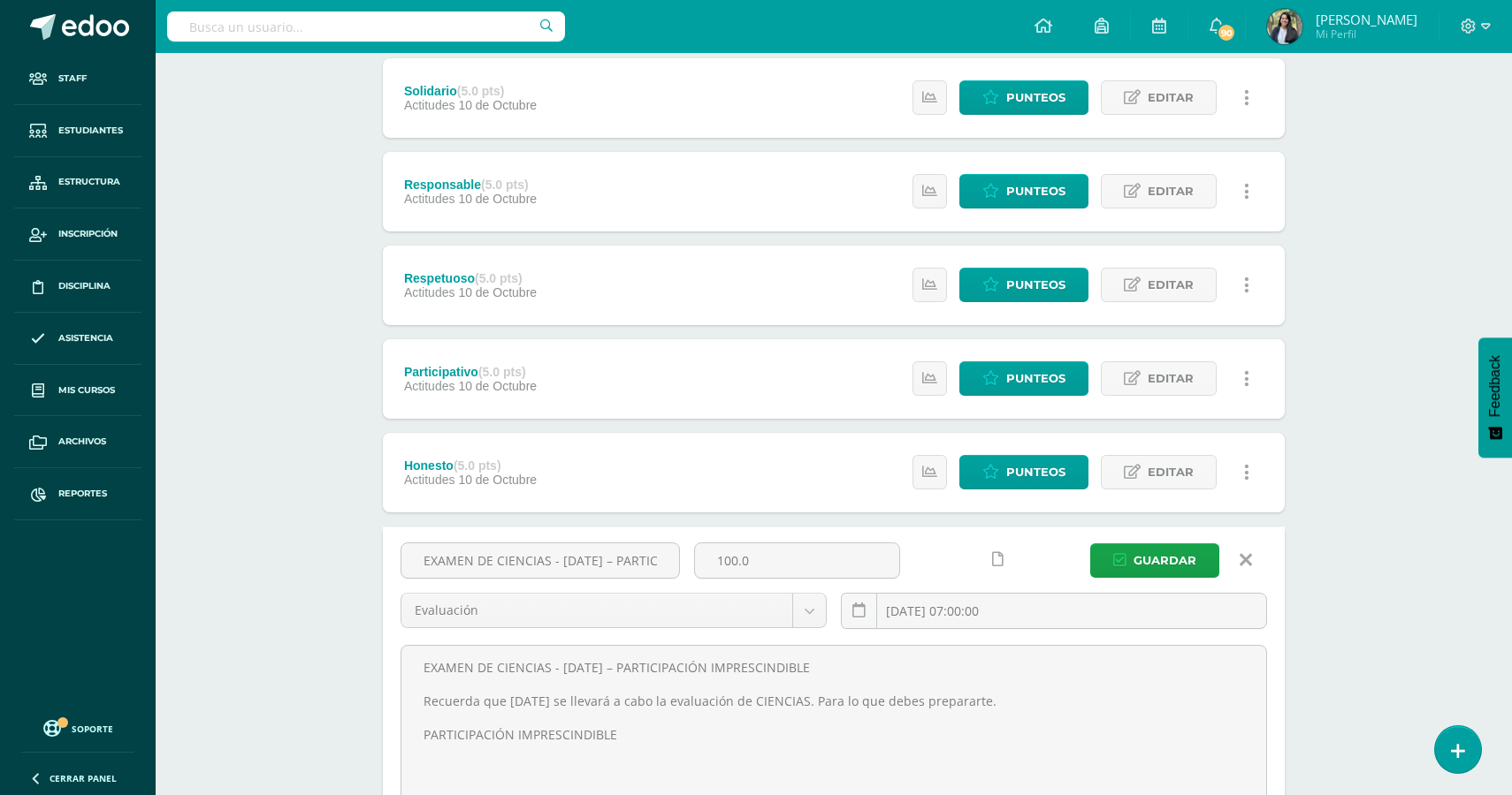
click at [1254, 567] on link at bounding box center [1246, 560] width 45 height 34
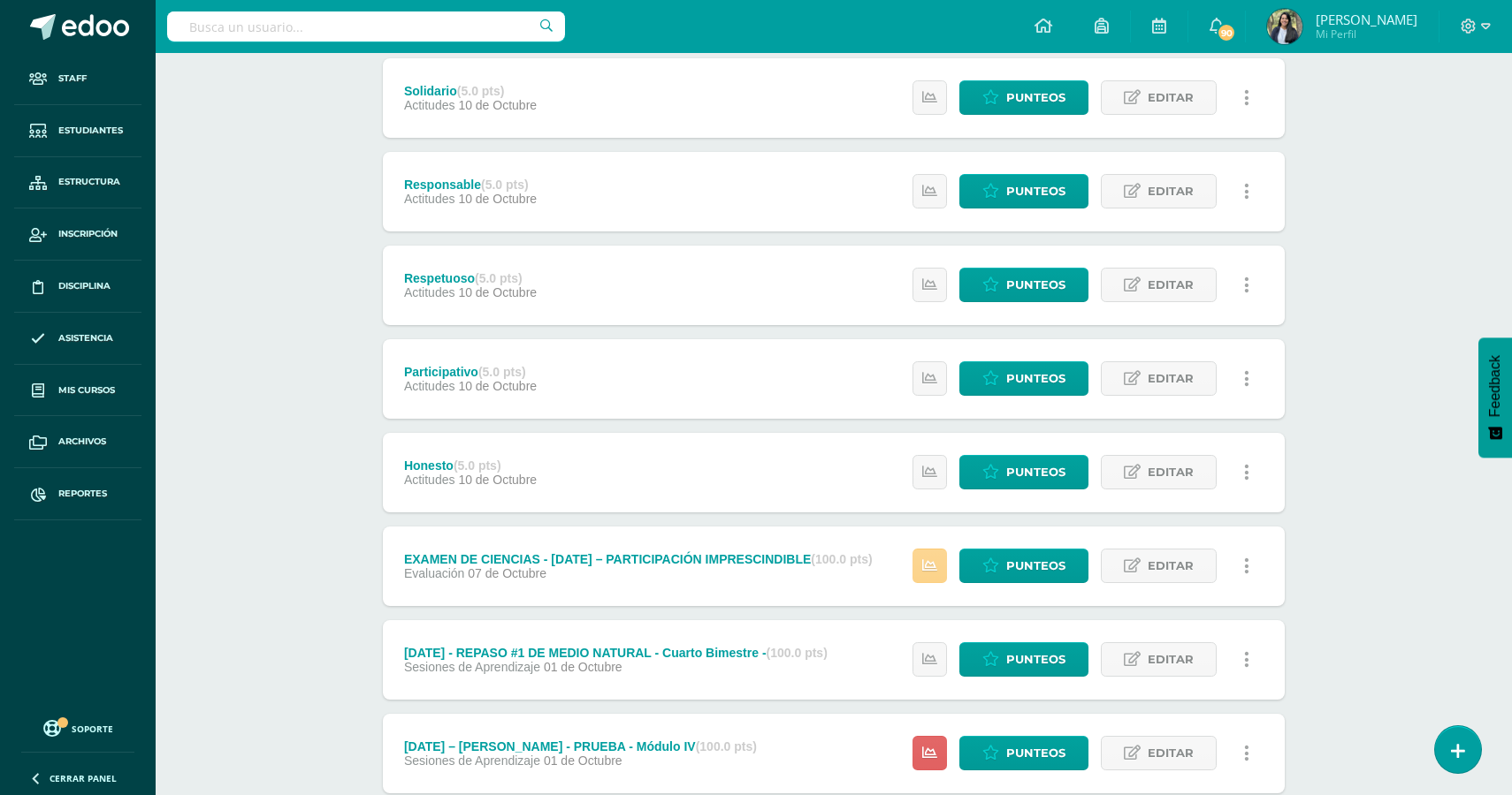
click at [933, 572] on icon at bounding box center [930, 566] width 15 height 15
click at [1021, 576] on span "Punteos" at bounding box center [1036, 567] width 59 height 33
click at [1250, 563] on link at bounding box center [1246, 566] width 34 height 34
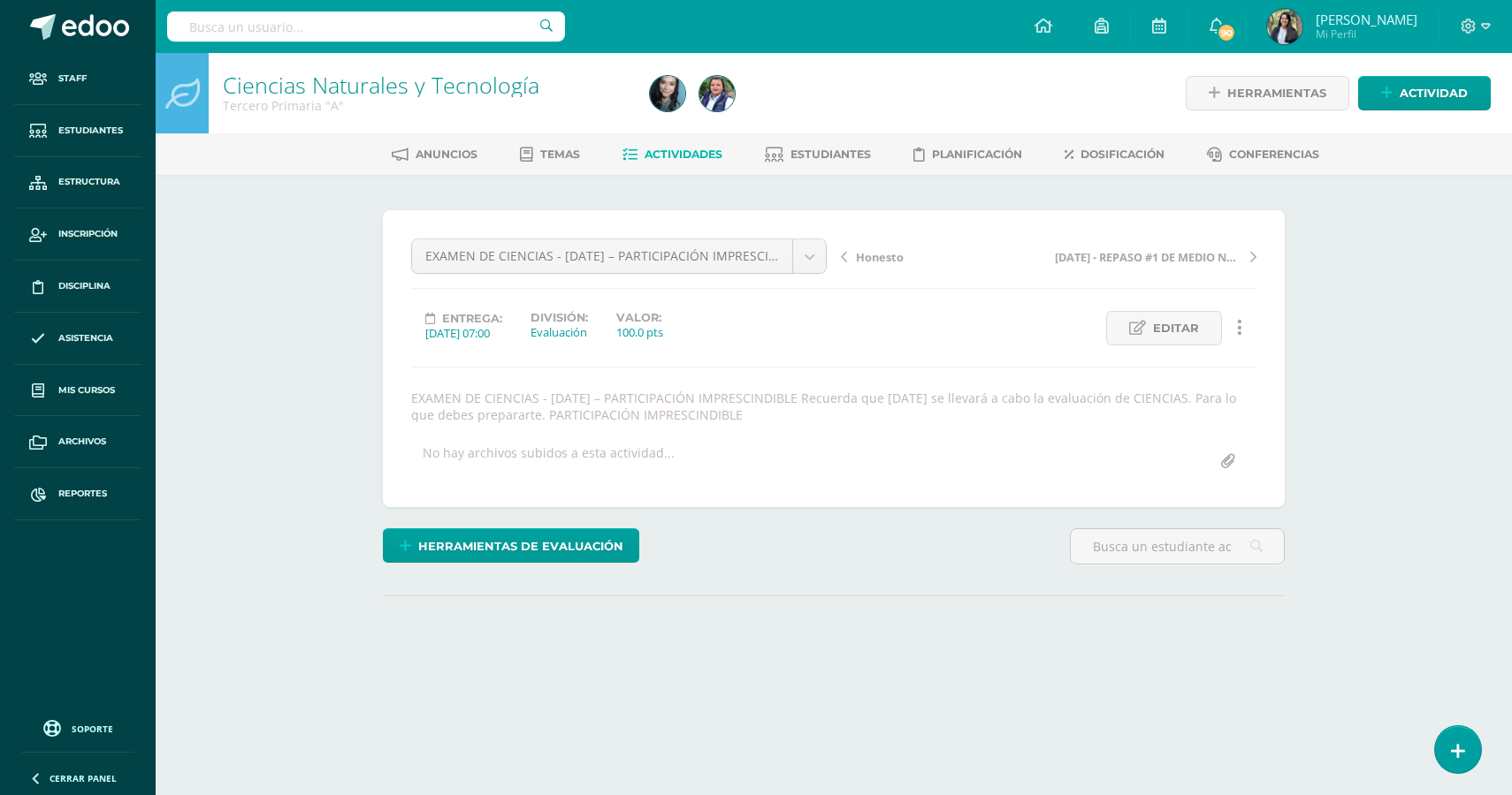
select select "English"
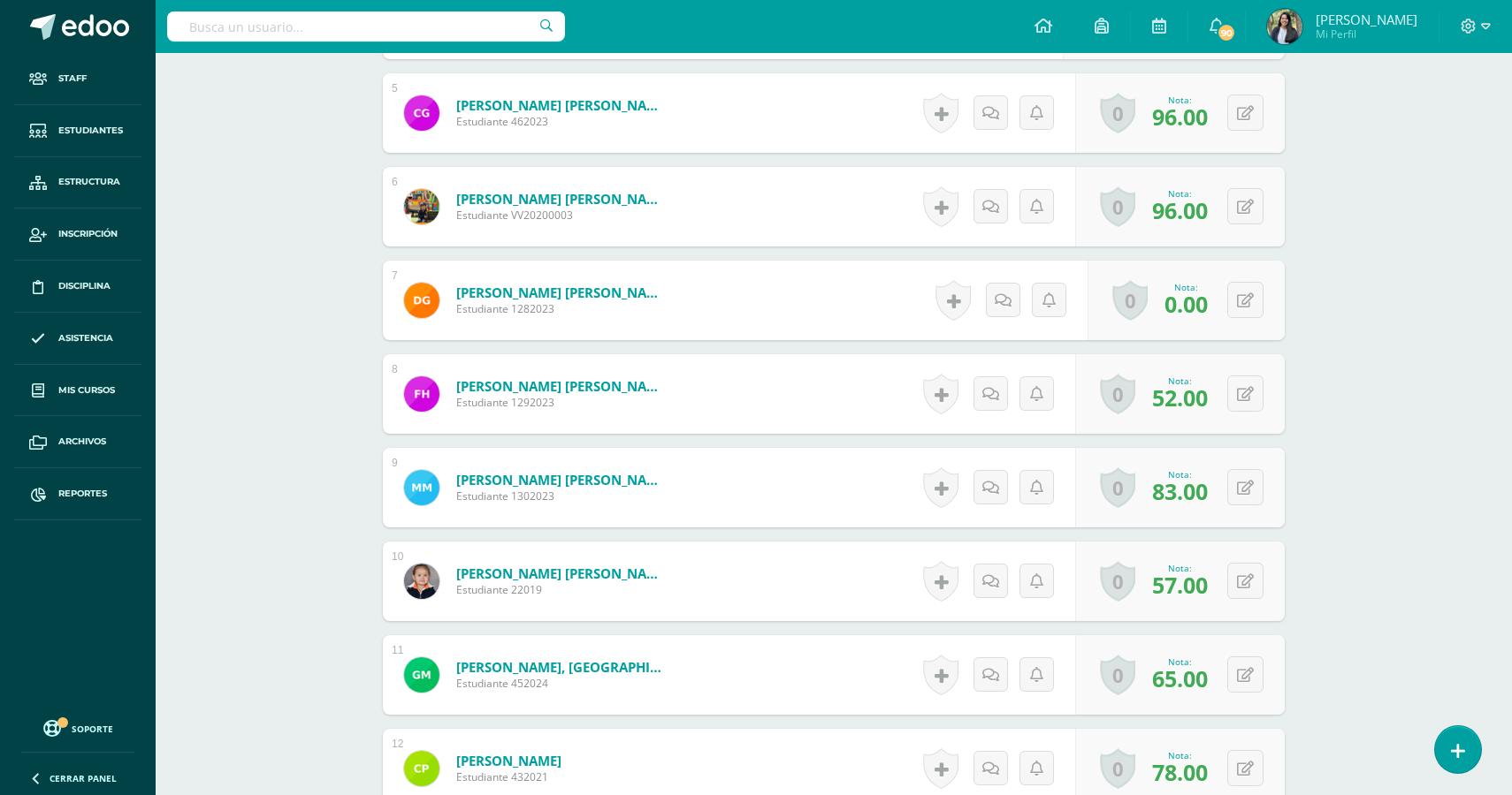
scroll to position [949, 0]
click at [1245, 312] on button at bounding box center [1257, 301] width 37 height 37
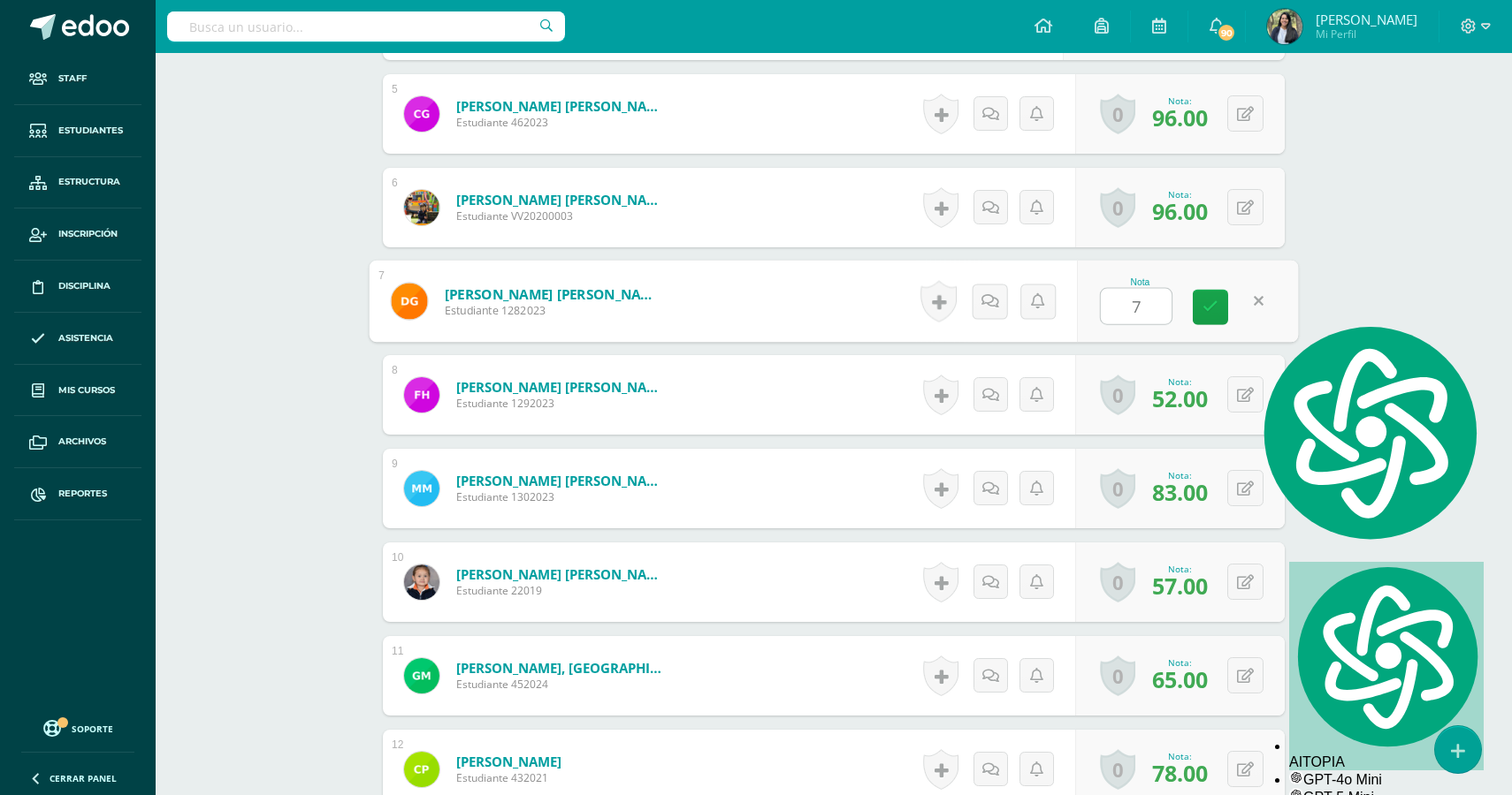
type input "70"
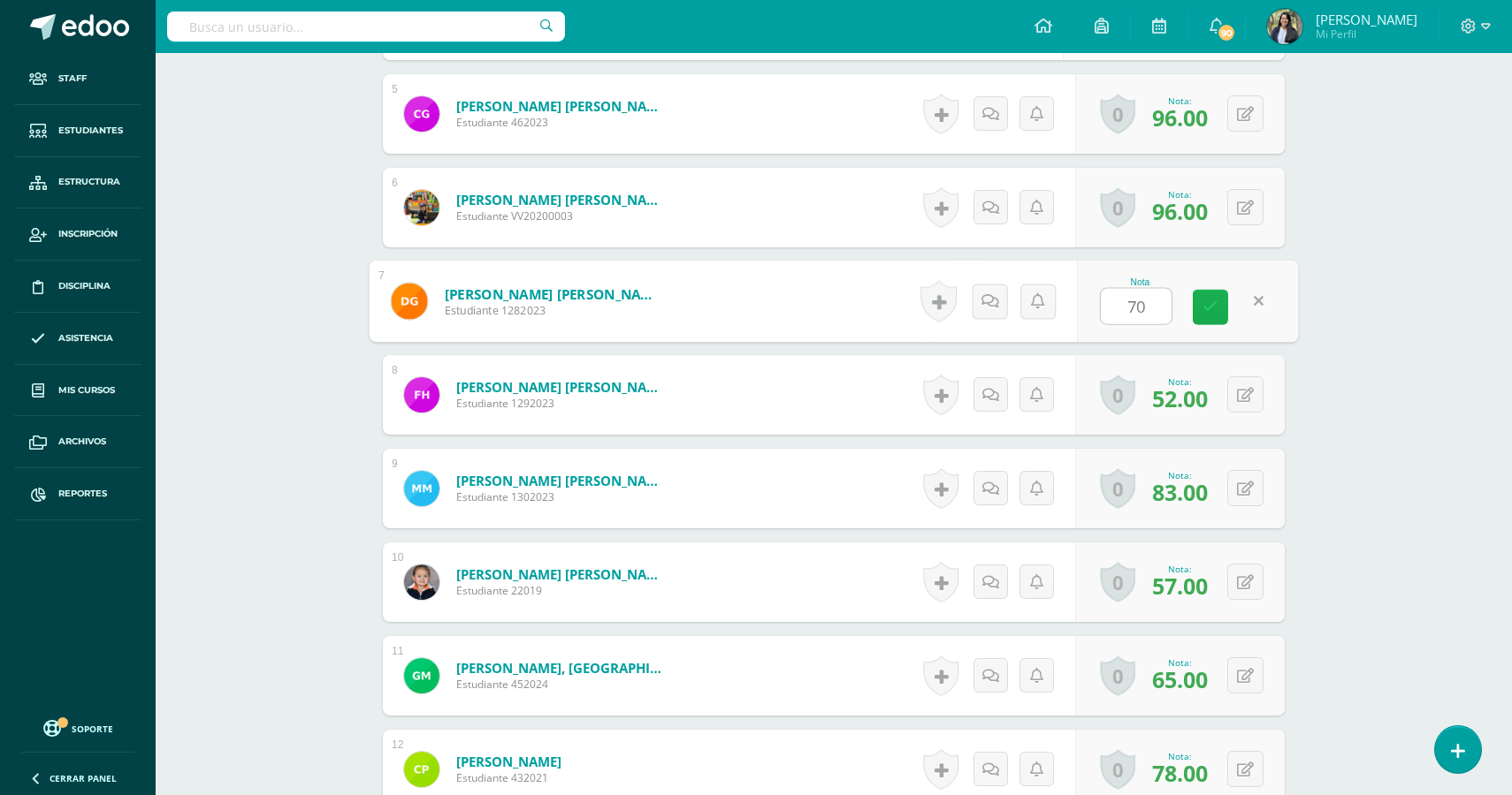
click at [1211, 315] on icon at bounding box center [1211, 306] width 16 height 15
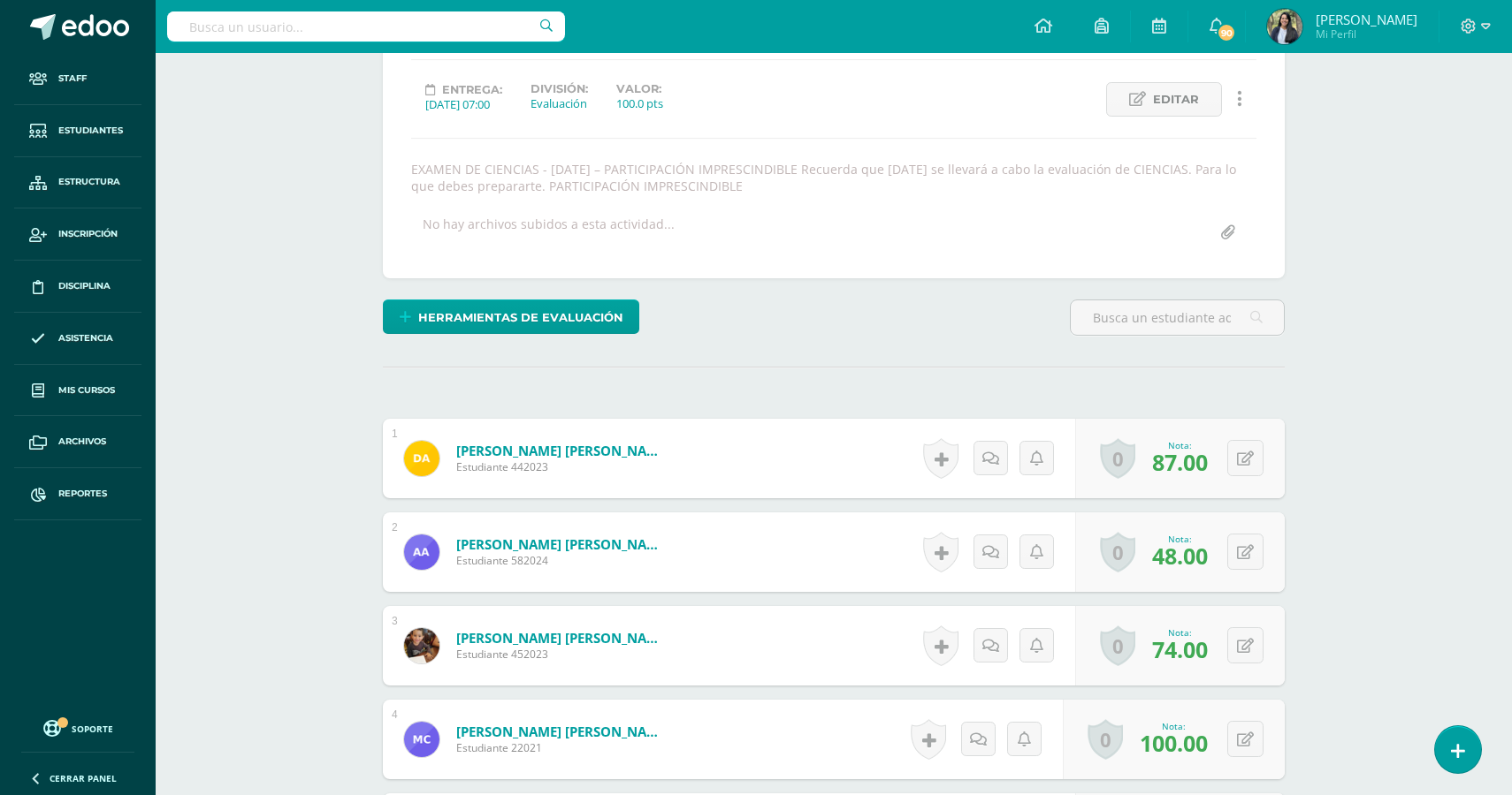
scroll to position [0, 0]
